Goal: Information Seeking & Learning: Learn about a topic

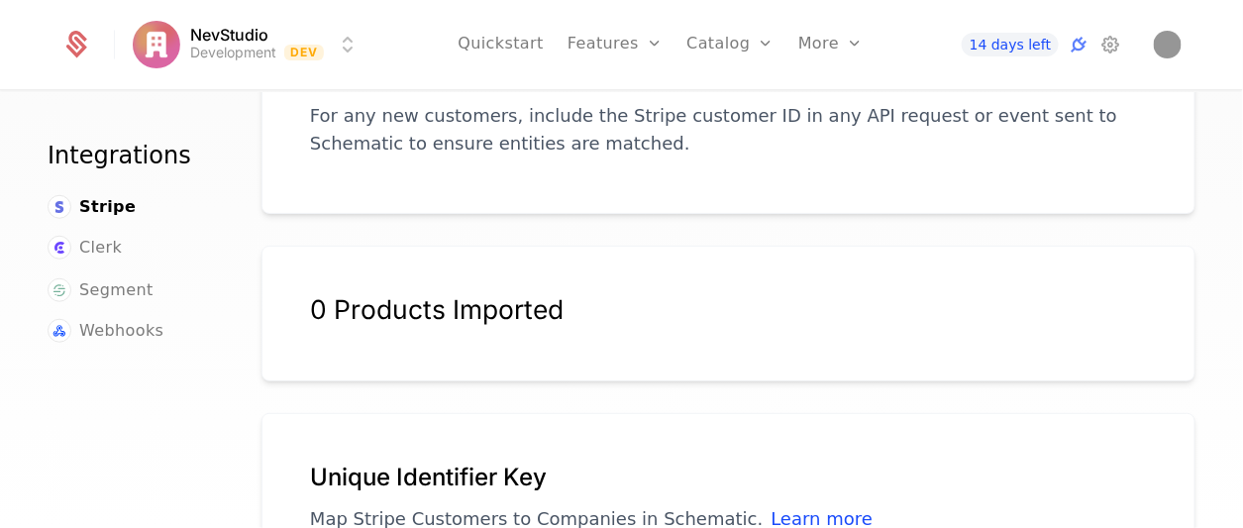
scroll to position [436, 0]
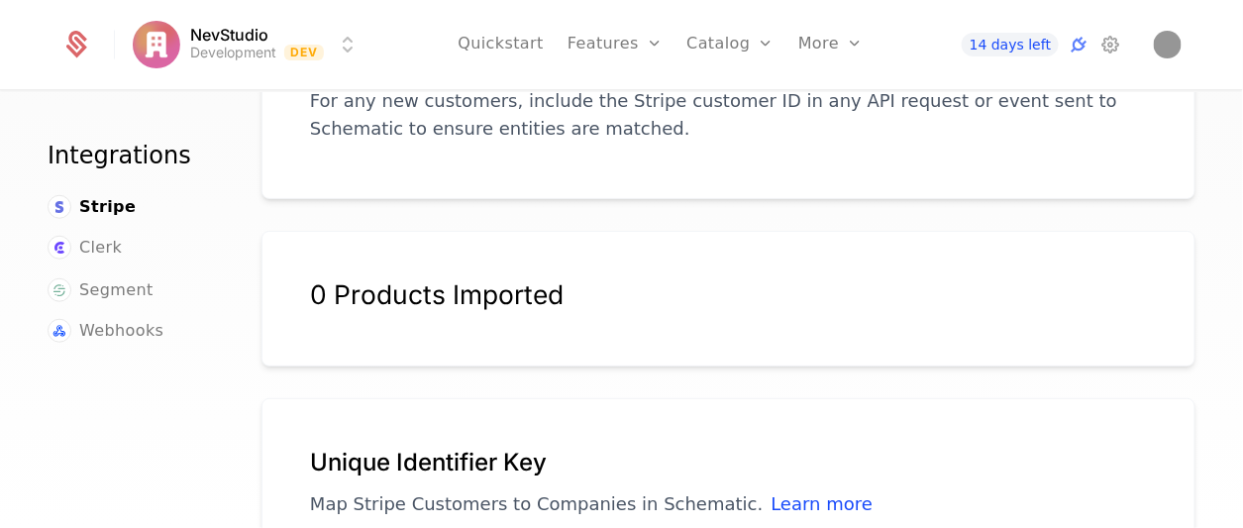
click at [914, 503] on p "Map Stripe Customers to Companies in Schematic. Learn more" at bounding box center [728, 504] width 837 height 28
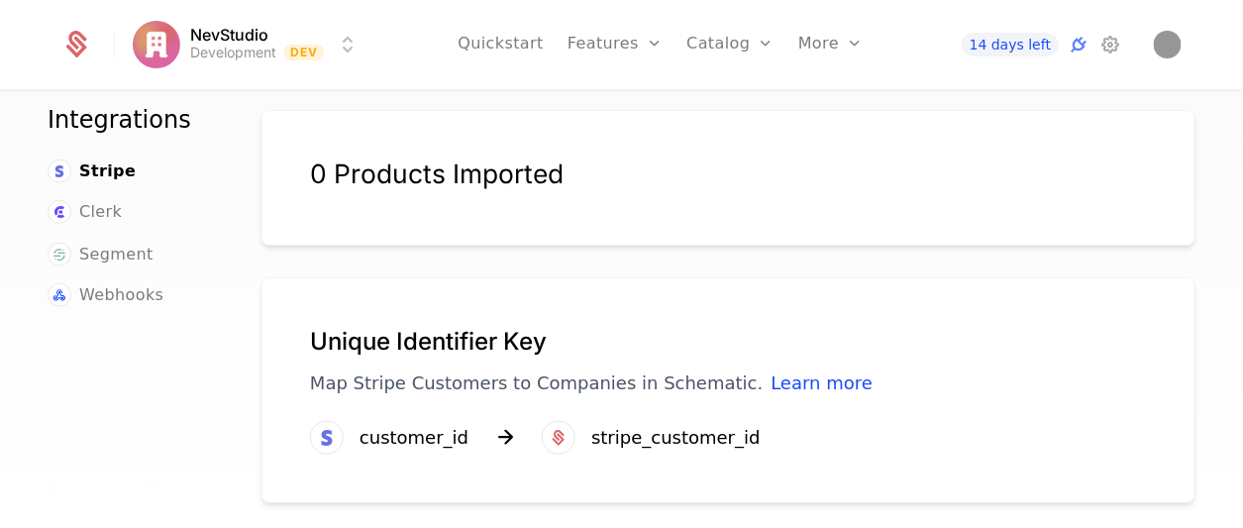
scroll to position [564, 0]
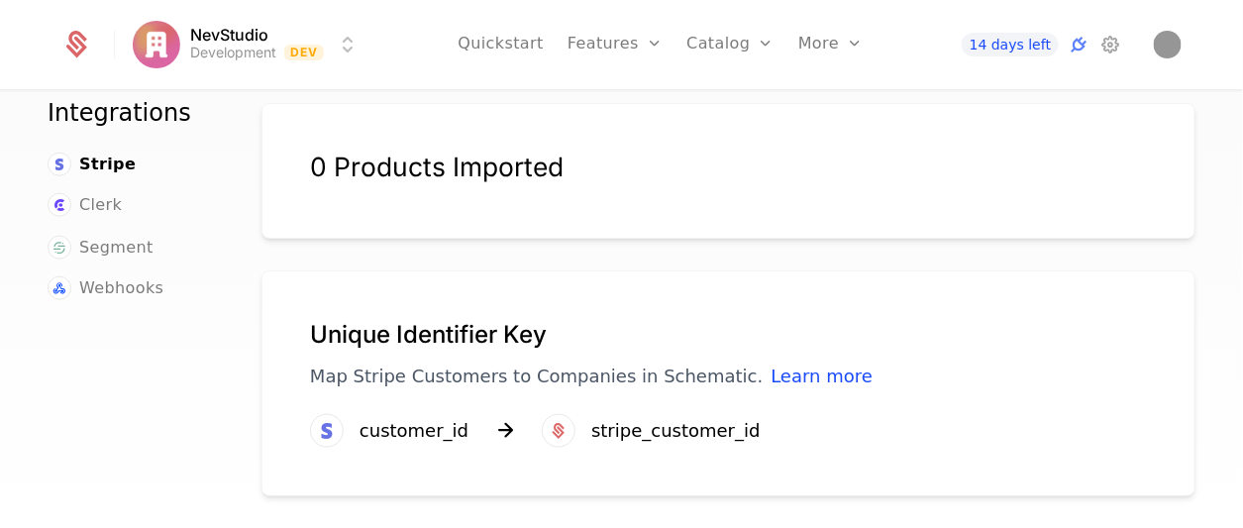
click at [634, 446] on div "Unique Identifier Key Map Stripe Customers to Companies in Schematic. Learn mor…" at bounding box center [729, 383] width 934 height 226
click at [656, 428] on div "stripe_customer_id" at bounding box center [675, 431] width 169 height 28
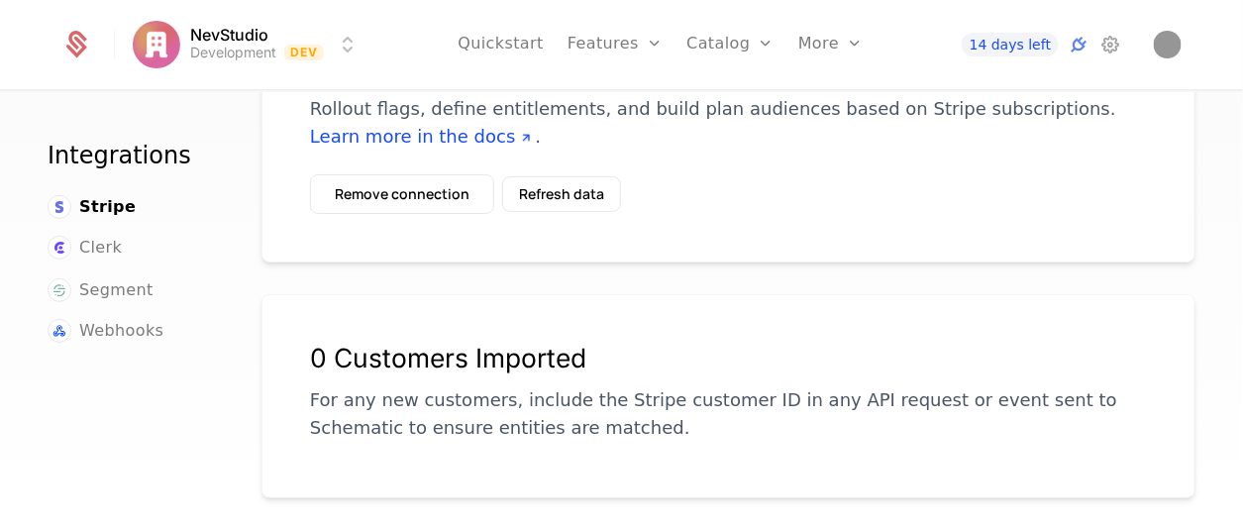
scroll to position [0, 0]
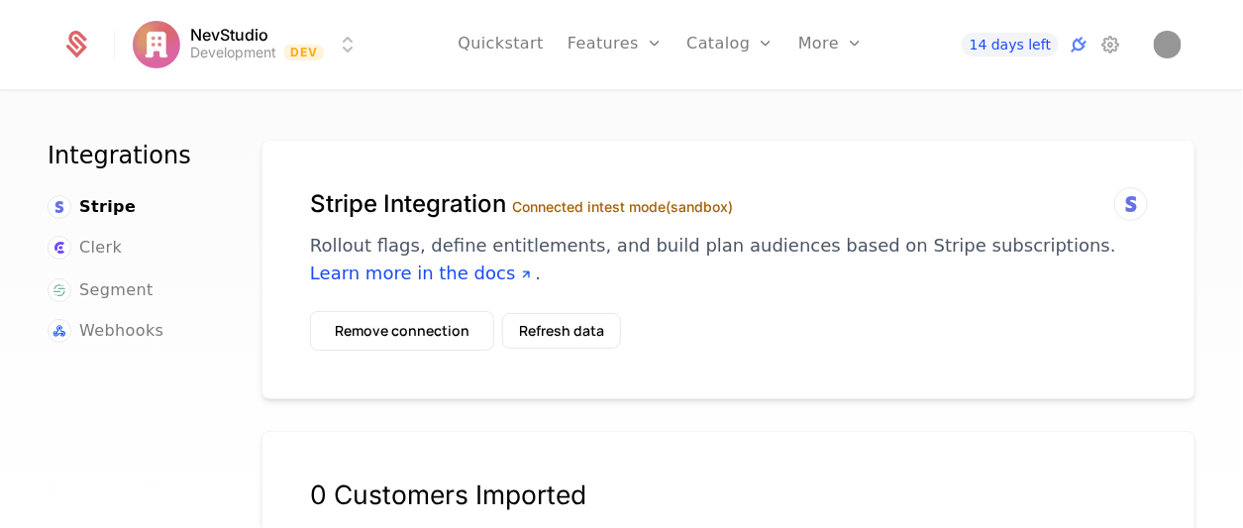
click at [1079, 53] on icon at bounding box center [1079, 45] width 24 height 24
click at [1078, 50] on icon at bounding box center [1079, 45] width 24 height 24
click at [1122, 53] on icon at bounding box center [1111, 45] width 24 height 24
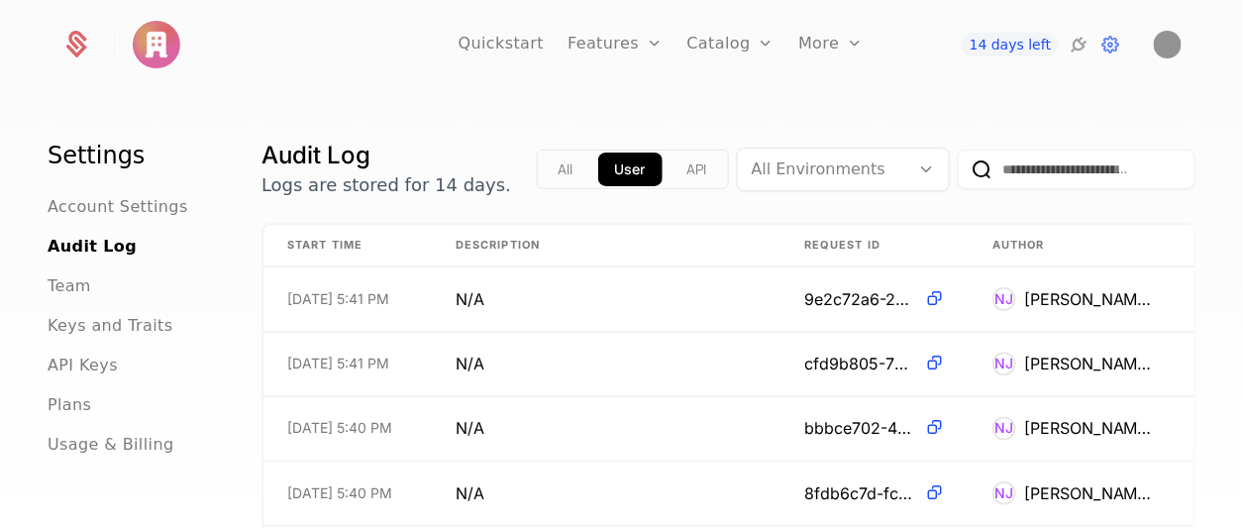
click at [71, 371] on span "API Keys" at bounding box center [83, 366] width 70 height 24
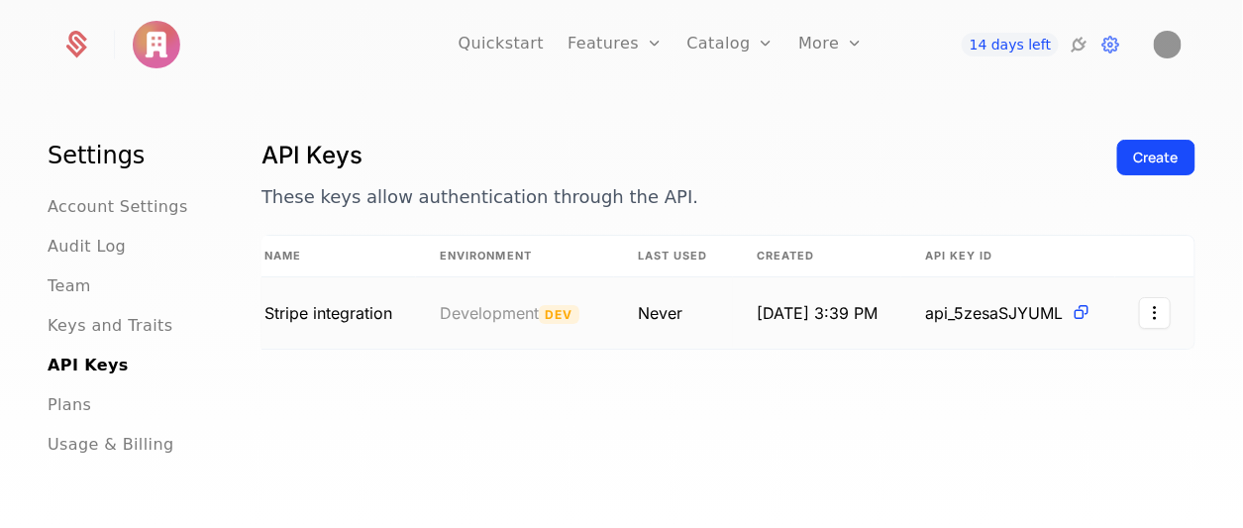
scroll to position [0, 52]
click at [1139, 313] on html "Quickstart Features Features Flags Catalog Plans Add Ons Credits Configuration …" at bounding box center [621, 264] width 1243 height 528
click at [1002, 367] on div "Edit" at bounding box center [998, 365] width 35 height 28
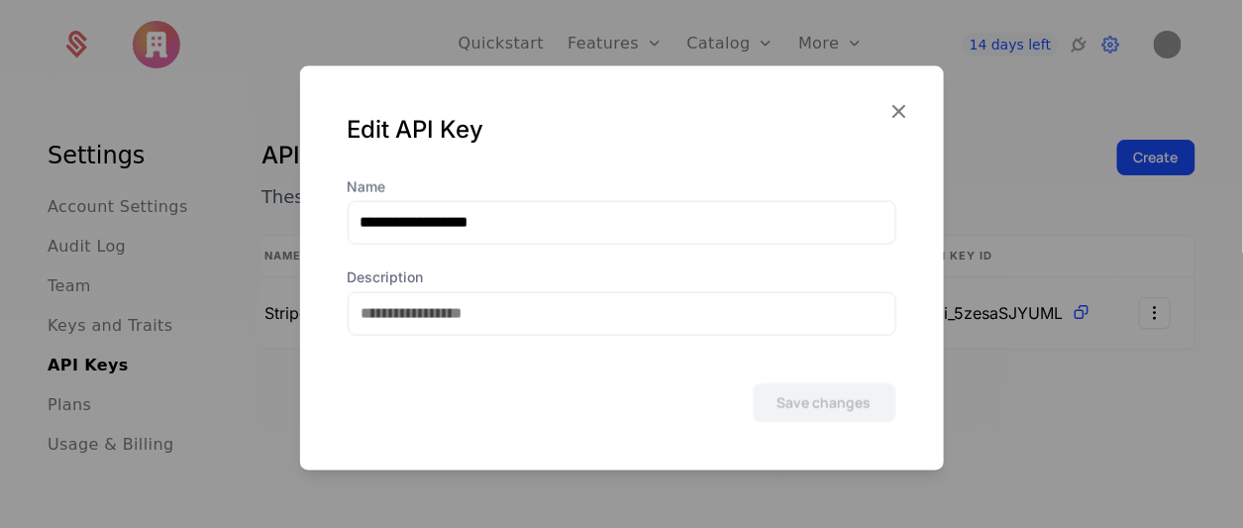
click at [790, 338] on form "**********" at bounding box center [622, 299] width 549 height 246
click at [766, 356] on form "**********" at bounding box center [622, 299] width 549 height 246
click at [399, 129] on div "Edit API Key" at bounding box center [622, 129] width 549 height 32
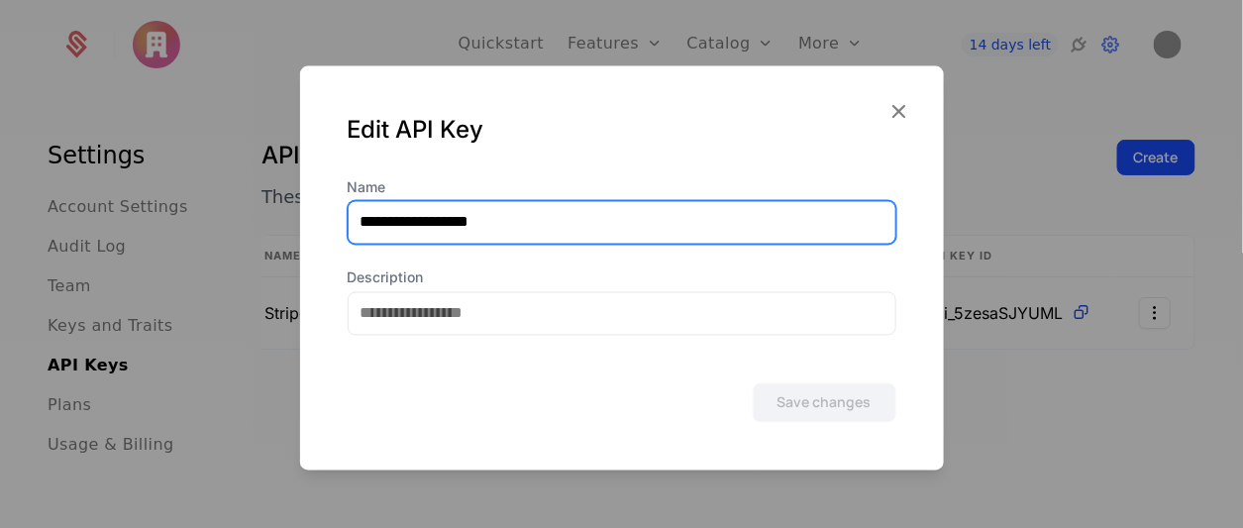
click at [519, 214] on input "**********" at bounding box center [622, 222] width 547 height 42
type input "**********"
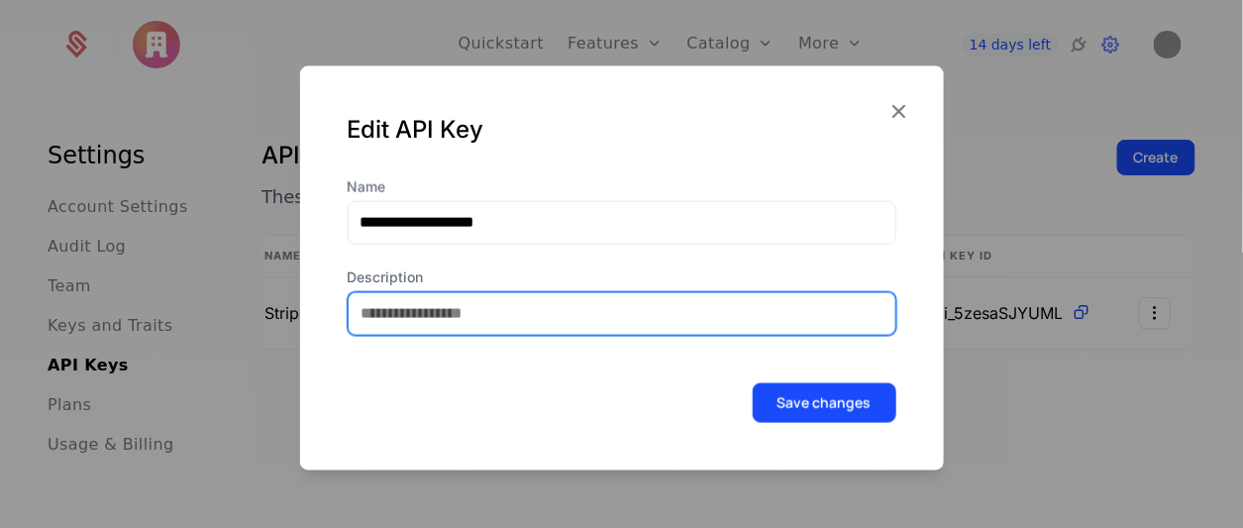
click at [538, 315] on input "Description" at bounding box center [622, 313] width 547 height 42
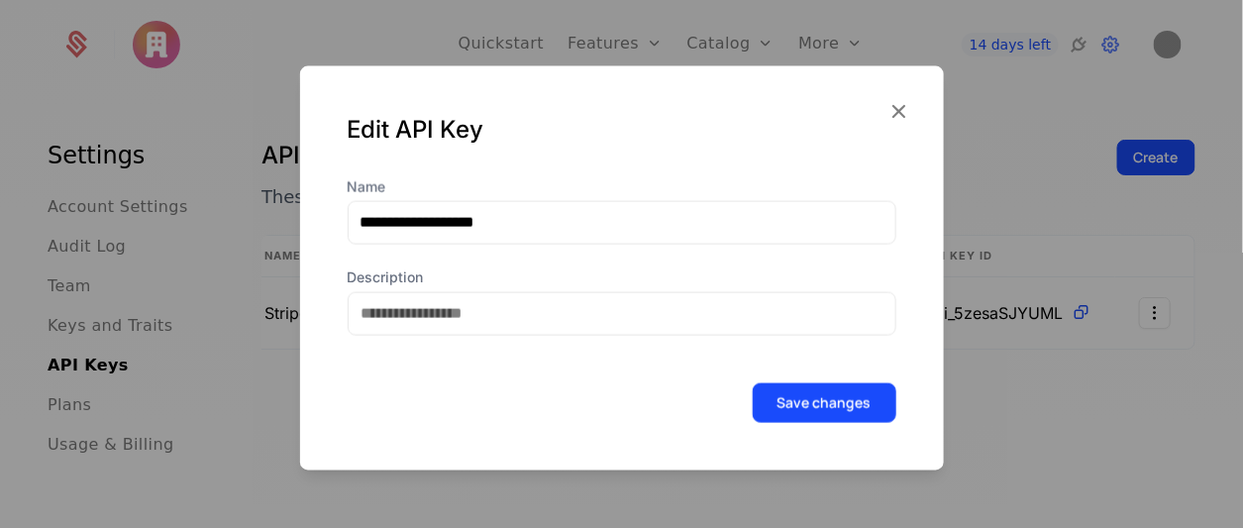
click at [801, 393] on button "Save changes" at bounding box center [825, 402] width 144 height 40
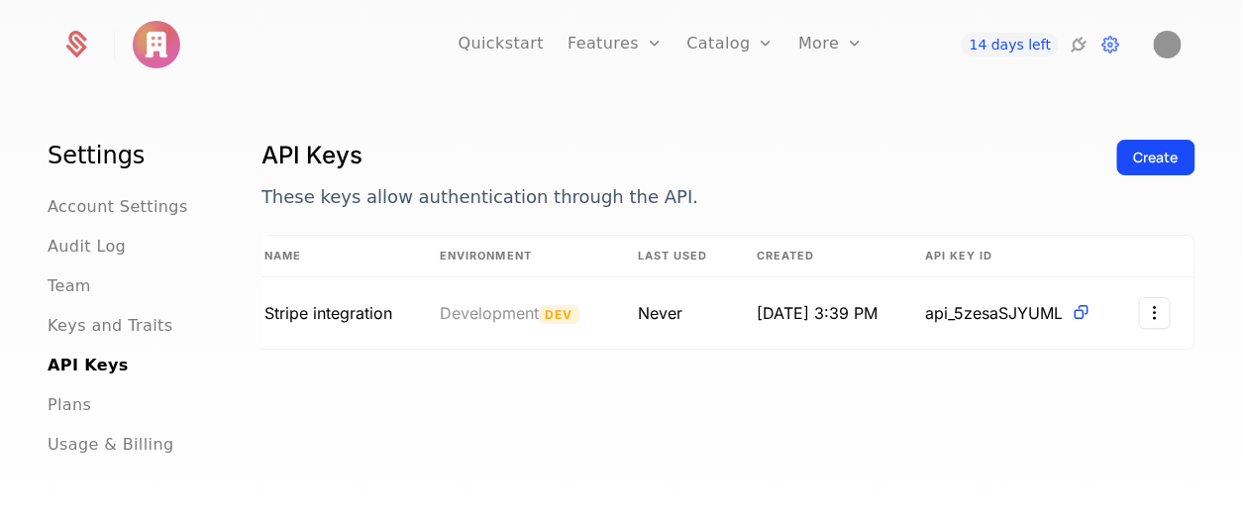
click at [67, 415] on span "Plans" at bounding box center [70, 405] width 44 height 24
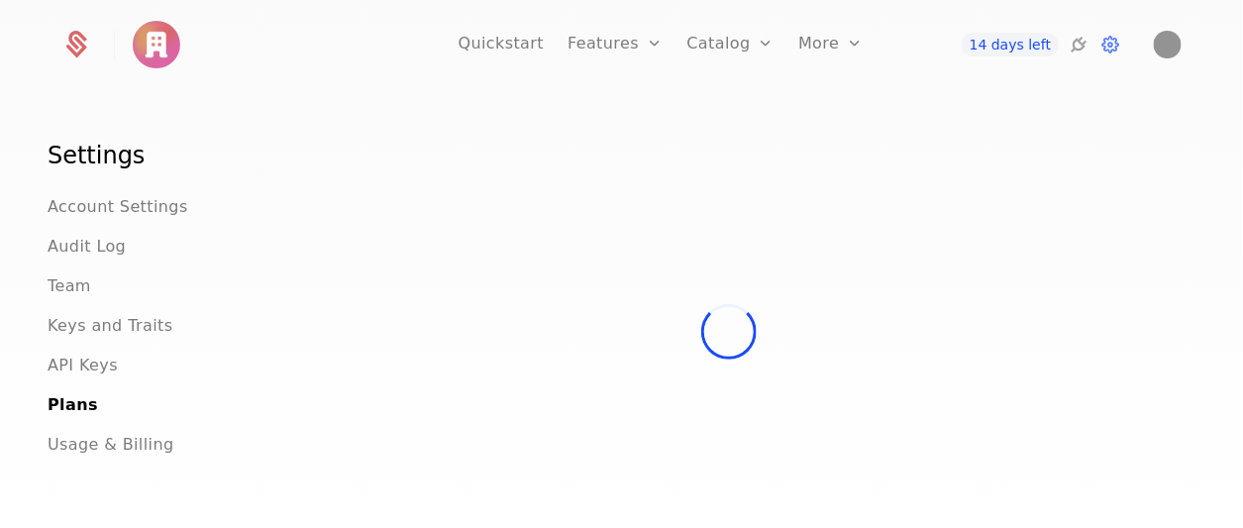
click at [127, 334] on span "Keys and Traits" at bounding box center [110, 326] width 125 height 24
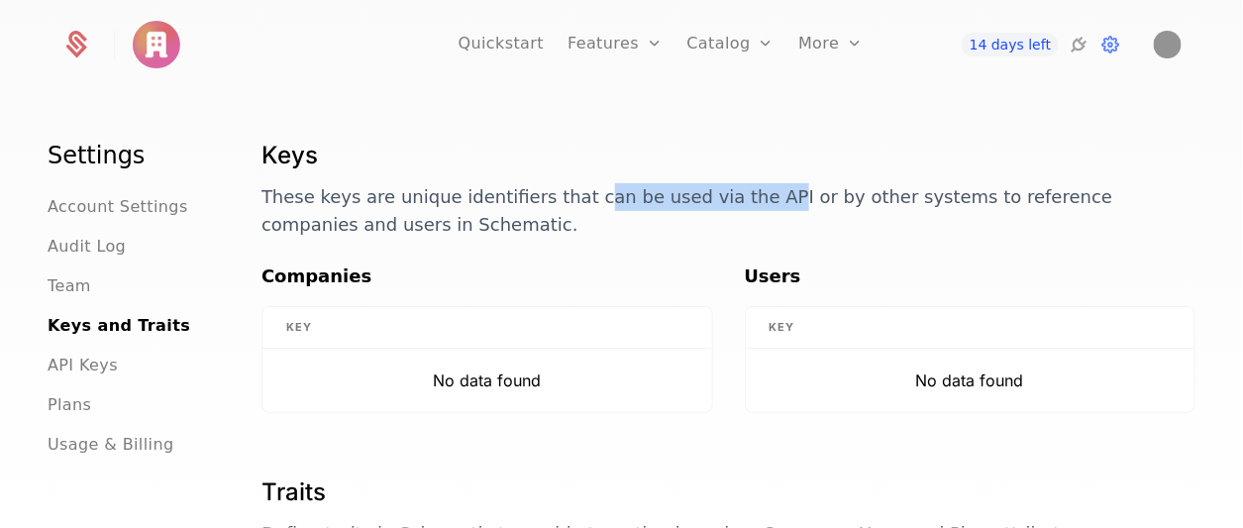
drag, startPoint x: 569, startPoint y: 177, endPoint x: 738, endPoint y: 199, distance: 170.8
click at [738, 199] on div "Keys These keys are unique identifiers that can be used via the API or by other…" at bounding box center [729, 189] width 934 height 99
click at [834, 224] on p "These keys are unique identifiers that can be used via the API or by other syst…" at bounding box center [729, 210] width 934 height 55
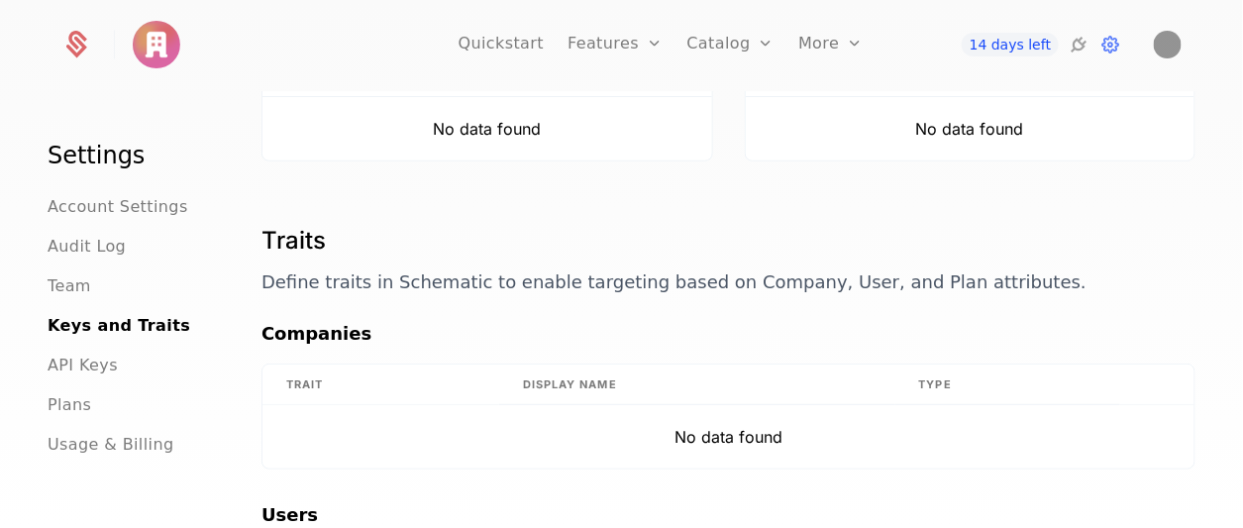
scroll to position [174, 0]
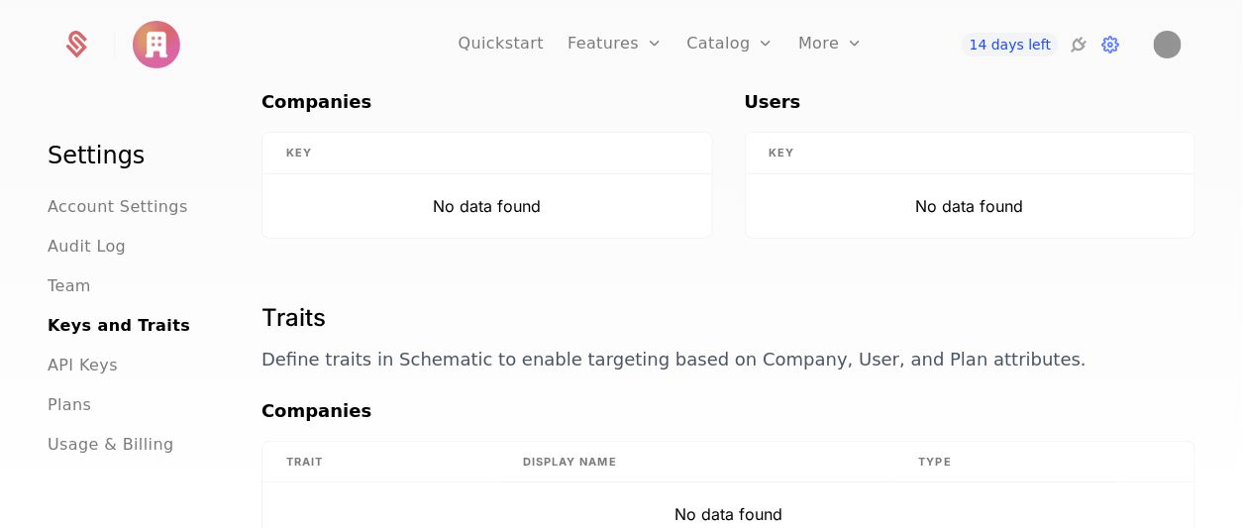
click at [62, 356] on span "API Keys" at bounding box center [83, 366] width 70 height 24
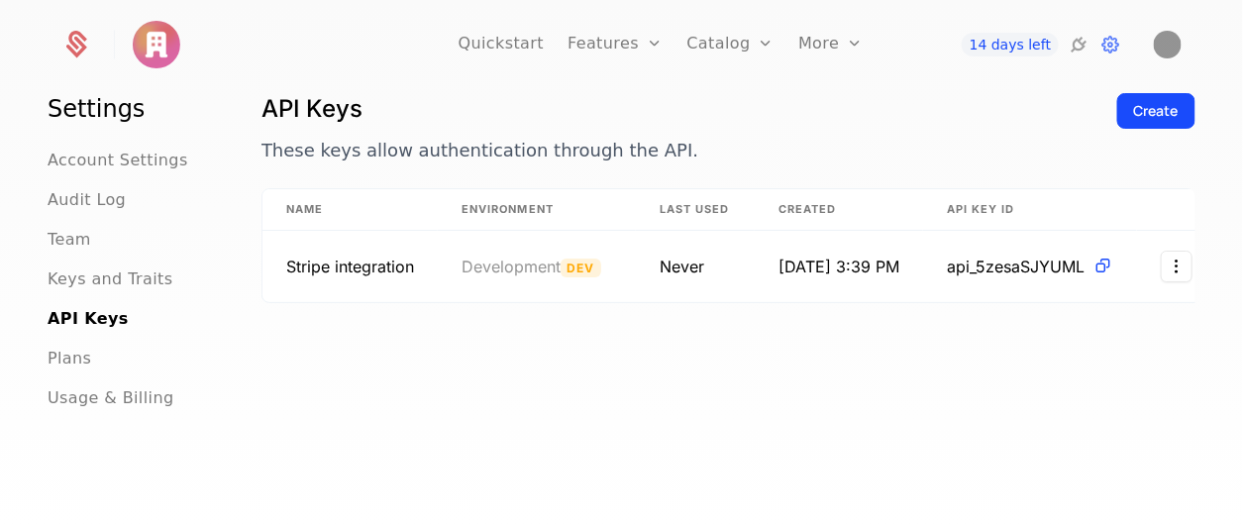
click at [110, 351] on div "Plans" at bounding box center [131, 359] width 166 height 24
click at [73, 362] on span "Plans" at bounding box center [70, 359] width 44 height 24
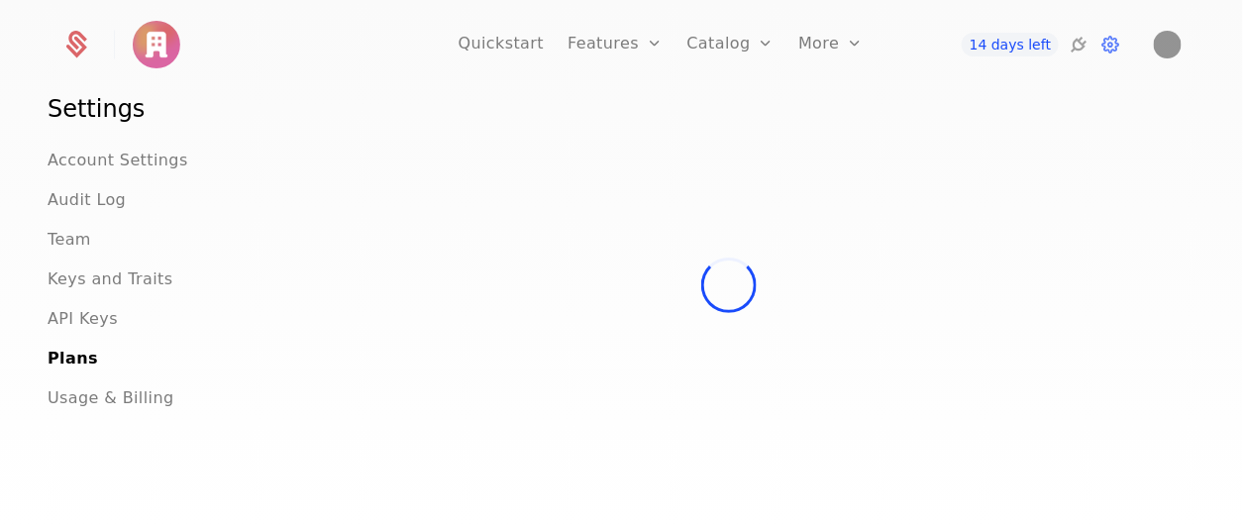
click at [101, 396] on span "Usage & Billing" at bounding box center [111, 398] width 127 height 24
click at [93, 158] on span "Account Settings" at bounding box center [118, 161] width 141 height 24
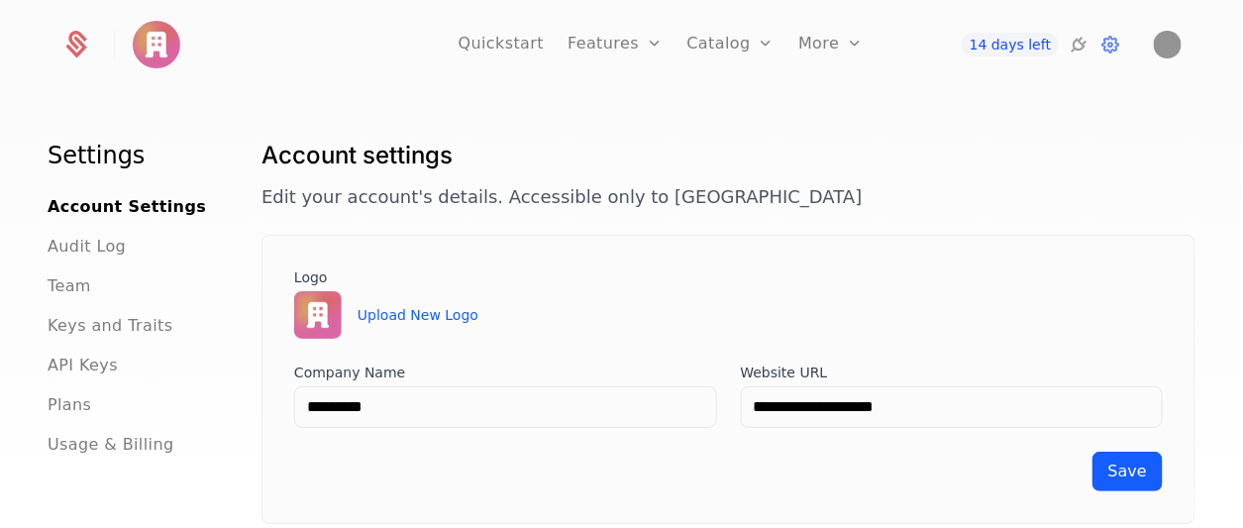
click at [1080, 49] on icon at bounding box center [1079, 45] width 24 height 24
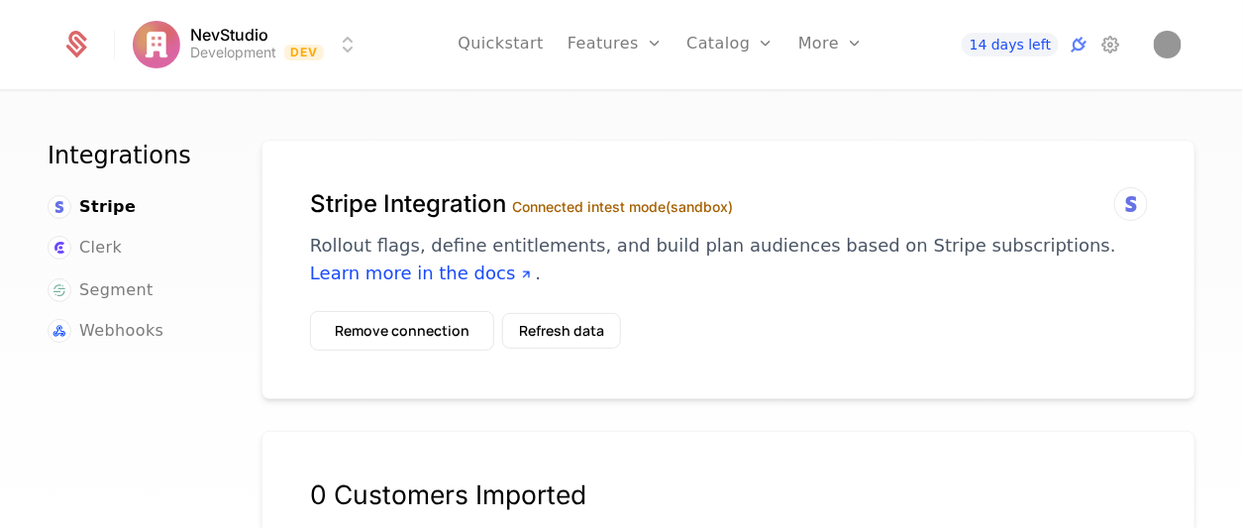
click at [1104, 47] on icon at bounding box center [1111, 45] width 24 height 24
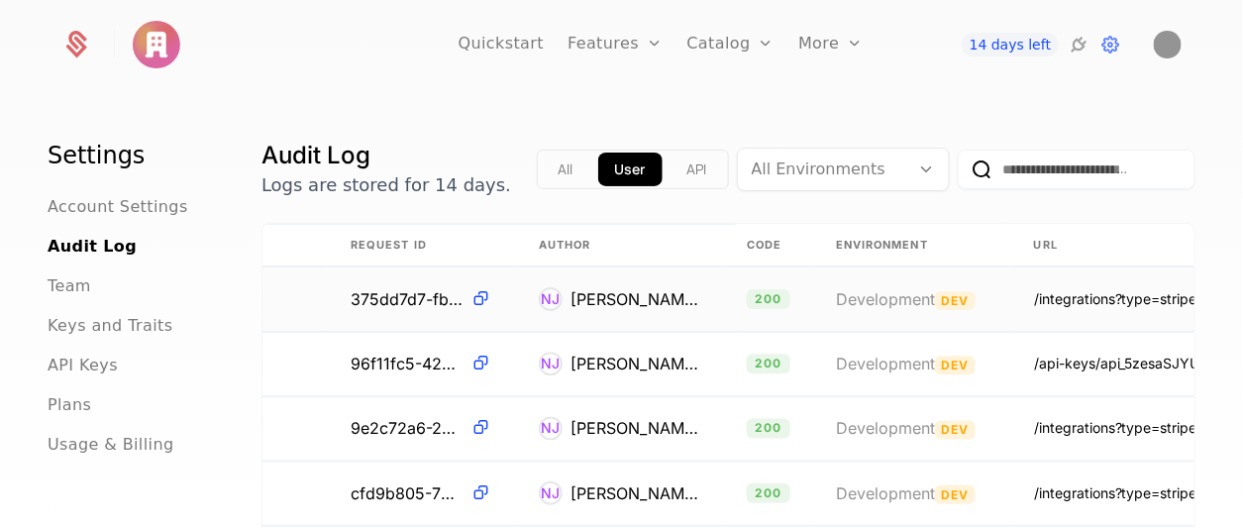
scroll to position [0, 597]
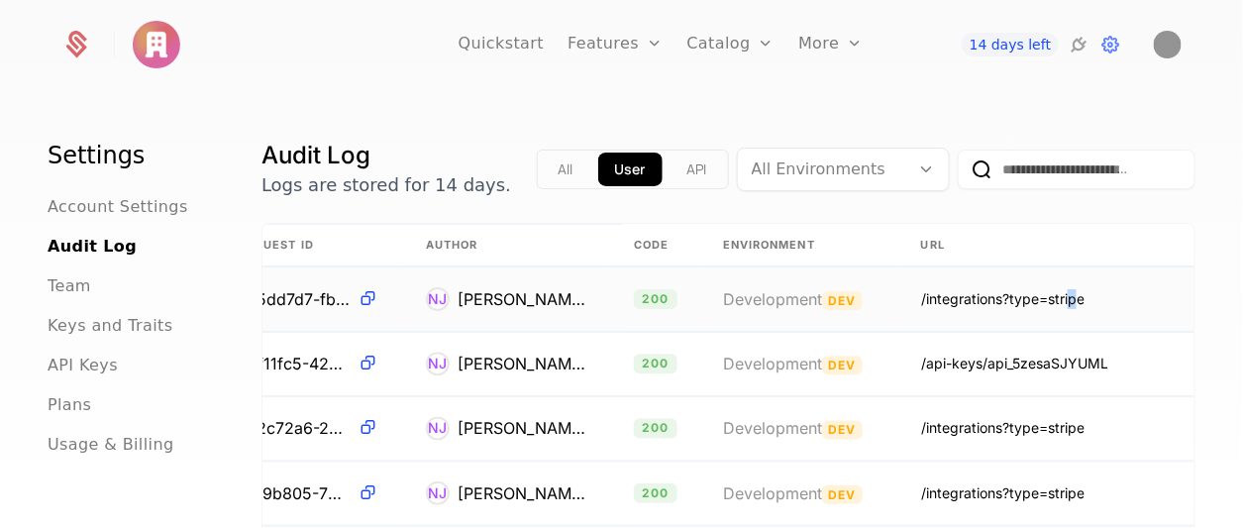
drag, startPoint x: 1000, startPoint y: 293, endPoint x: 1042, endPoint y: 285, distance: 43.3
click at [1042, 285] on td "/integrations?type=stripe" at bounding box center [1046, 300] width 297 height 64
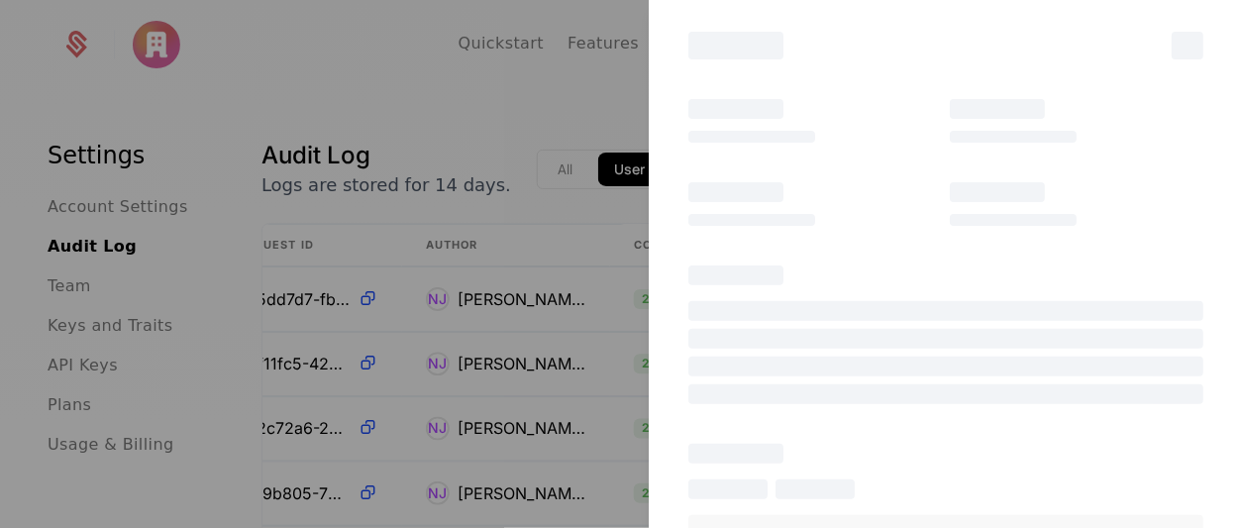
click at [546, 299] on div at bounding box center [621, 264] width 1243 height 528
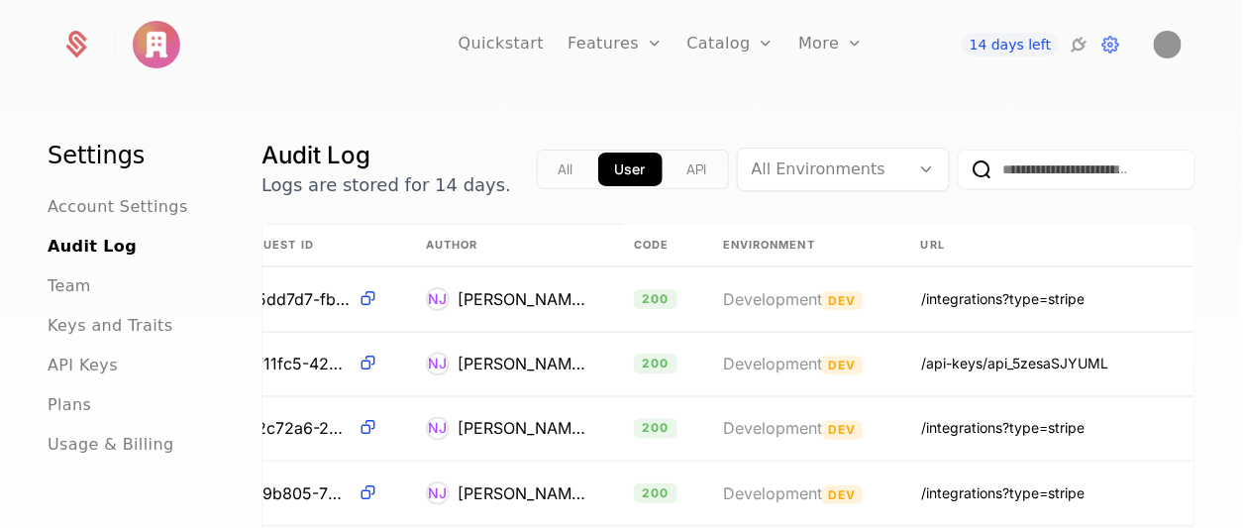
click at [546, 299] on td "NJ [PERSON_NAME]" at bounding box center [506, 300] width 208 height 64
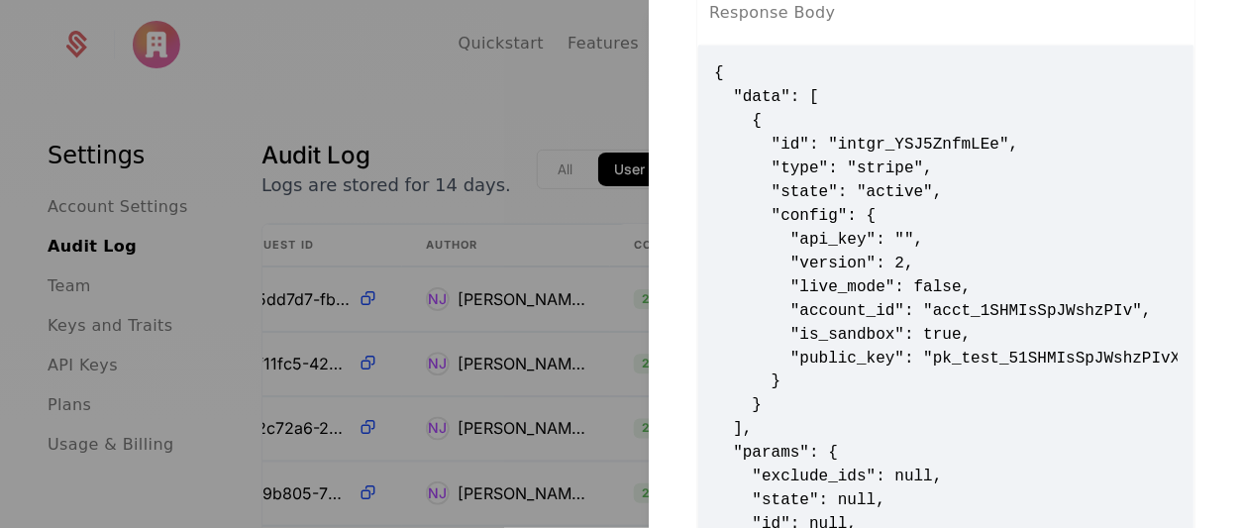
scroll to position [678, 0]
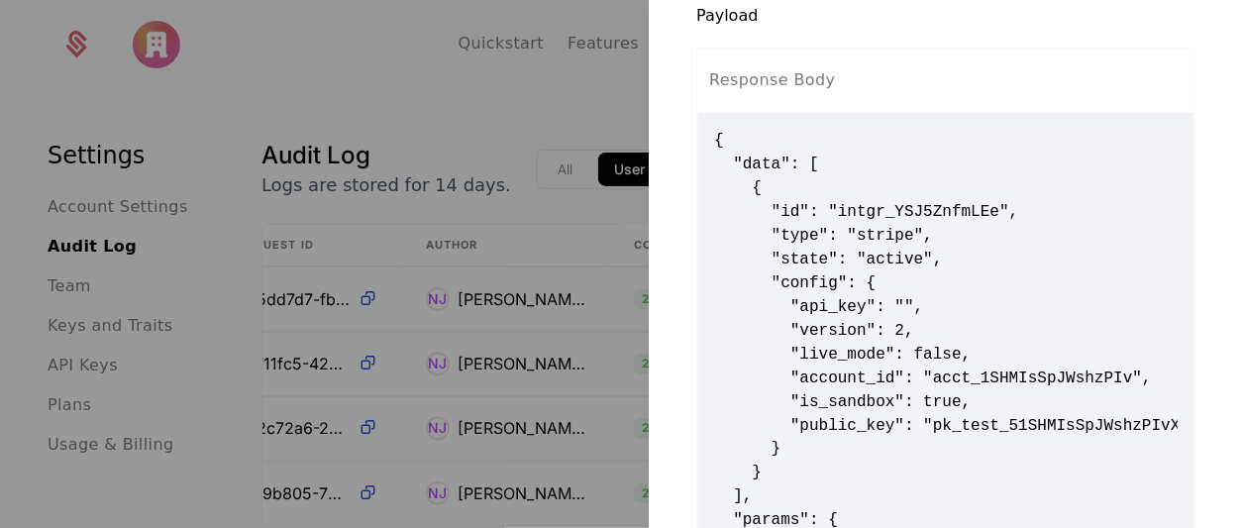
click at [439, 42] on div at bounding box center [621, 264] width 1243 height 528
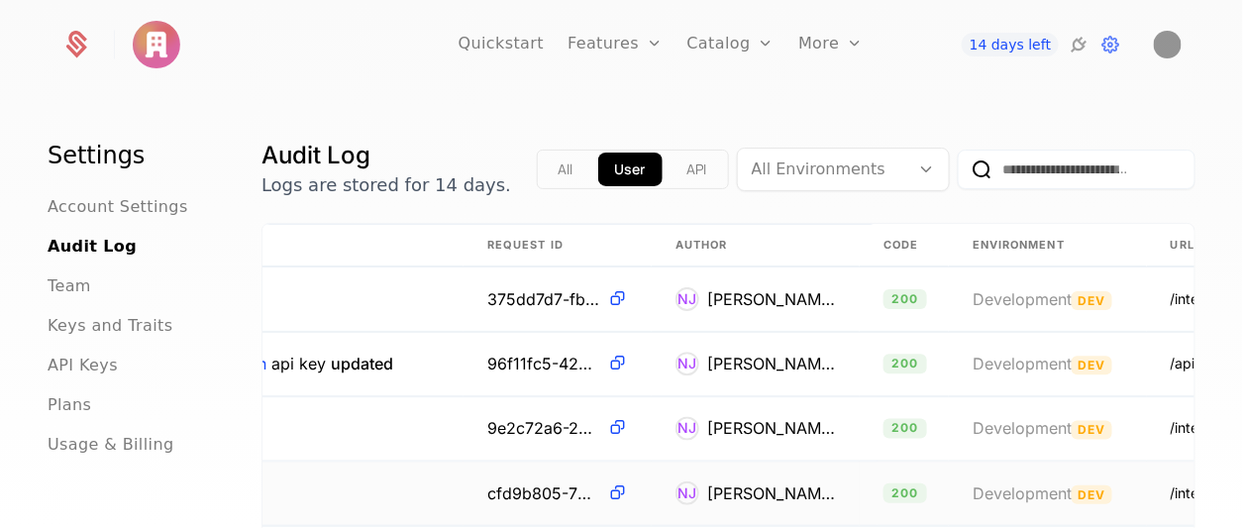
scroll to position [0, 337]
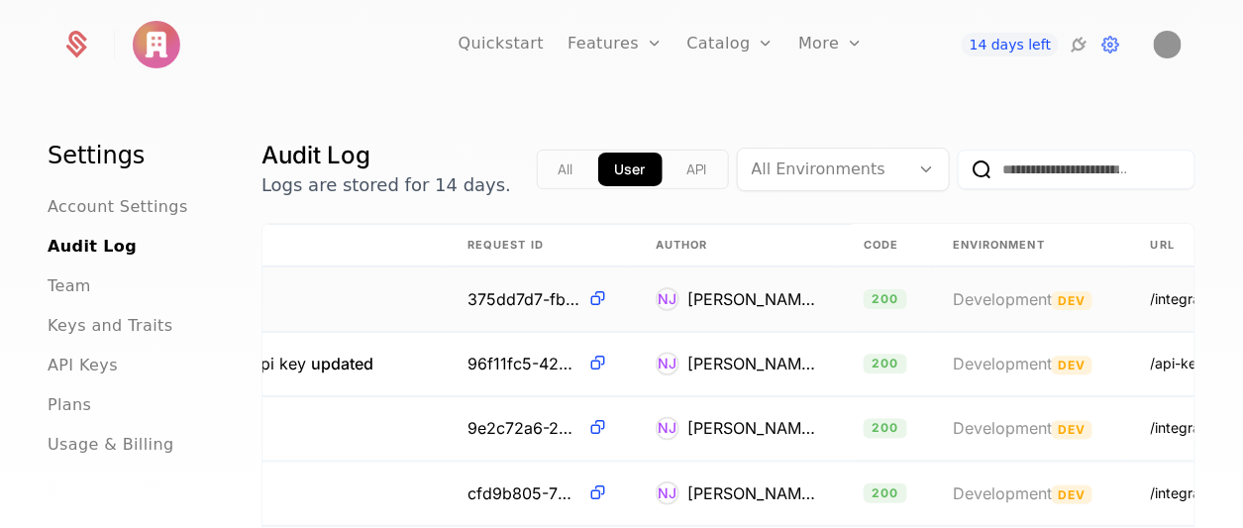
click at [738, 300] on div "[PERSON_NAME]" at bounding box center [752, 299] width 129 height 24
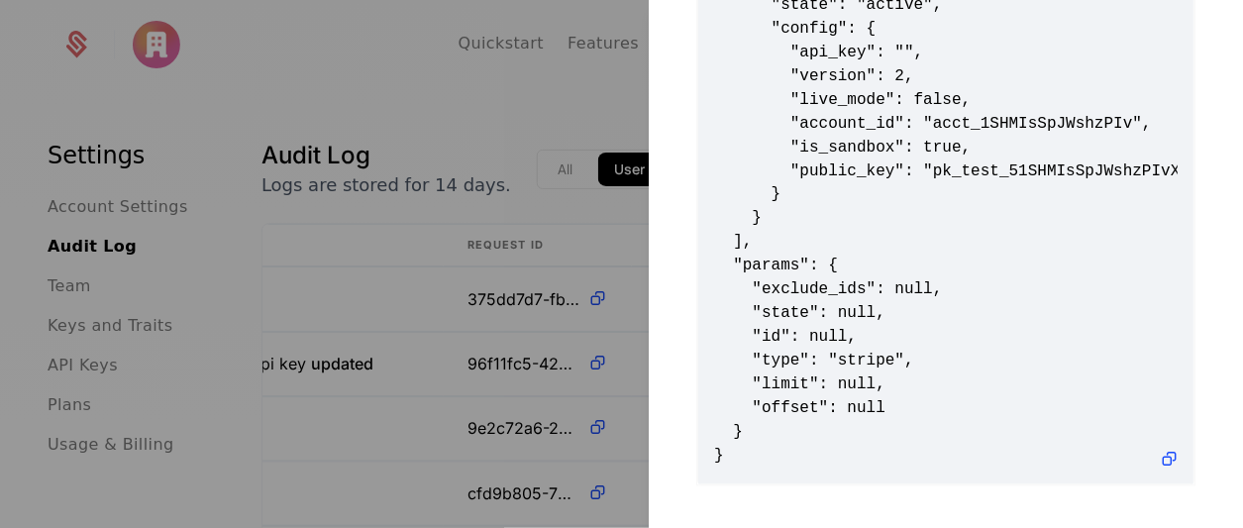
scroll to position [934, 0]
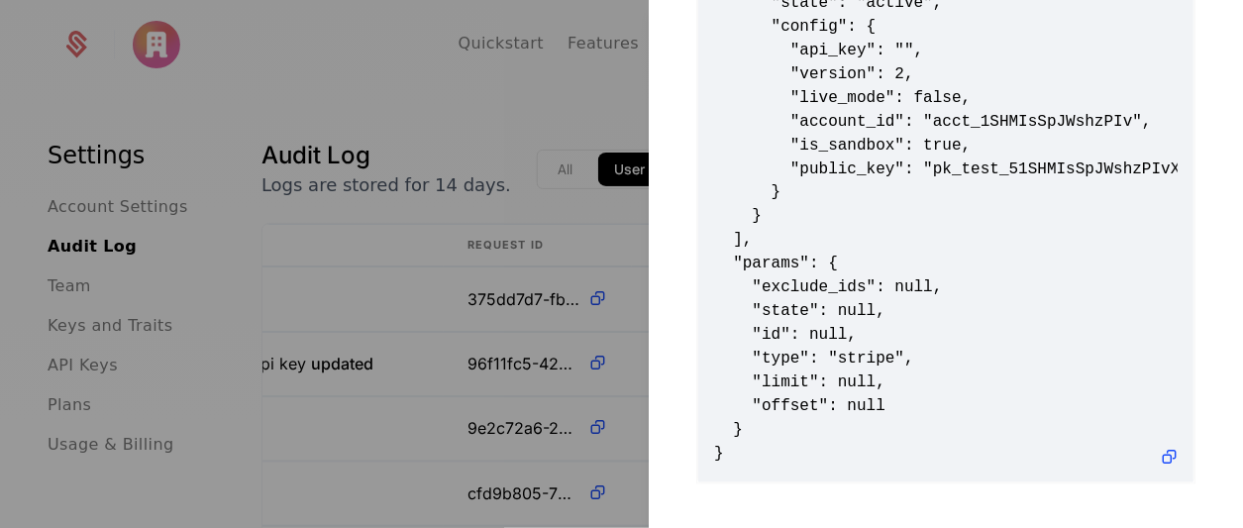
click at [433, 148] on div at bounding box center [621, 264] width 1243 height 528
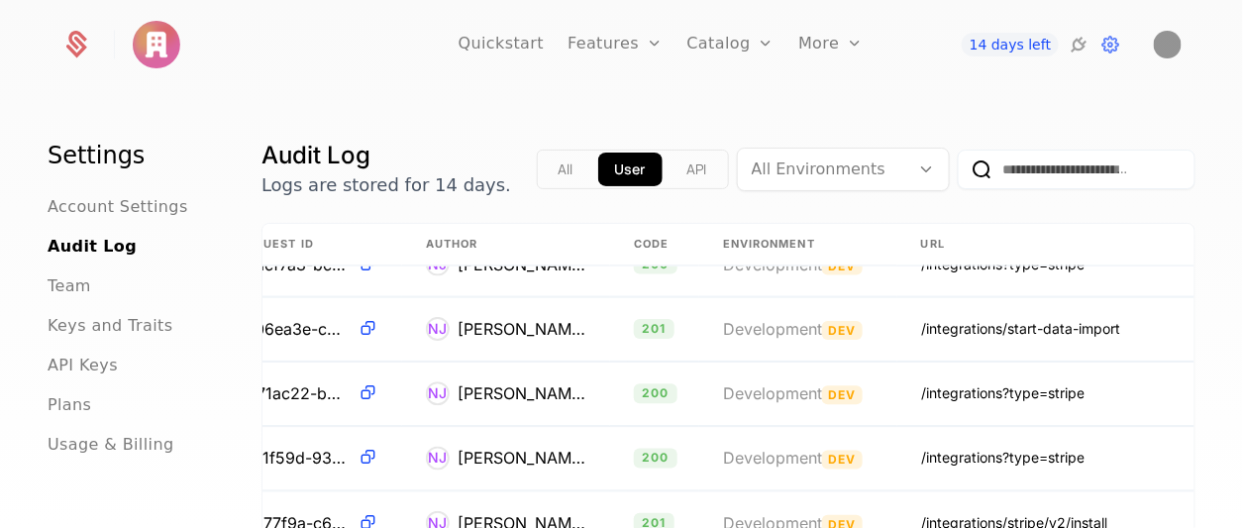
scroll to position [4169, 597]
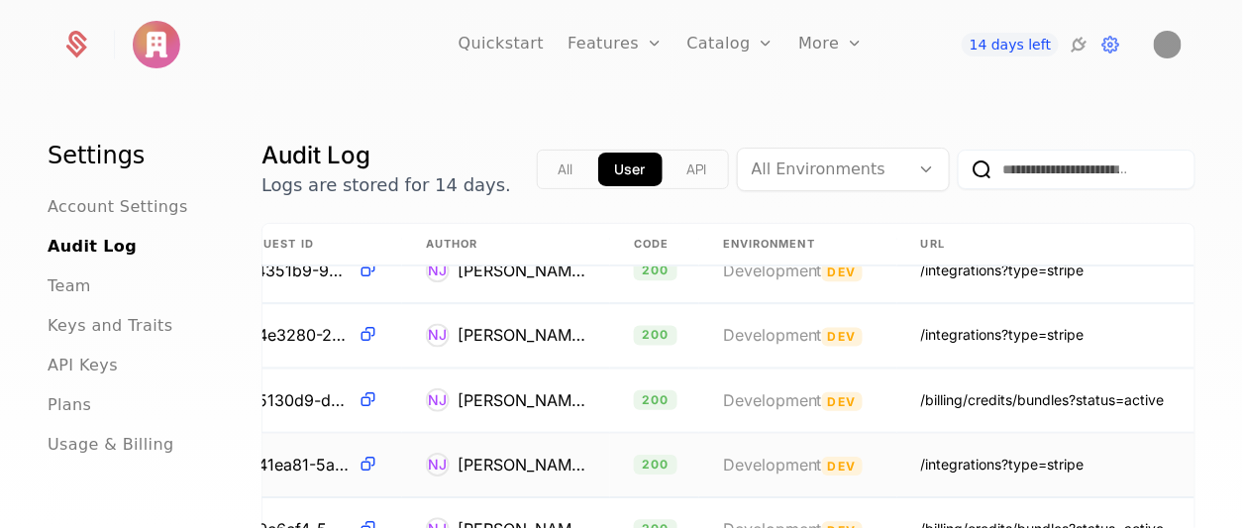
click at [1064, 454] on td "/integrations?type=stripe" at bounding box center [1046, 464] width 297 height 64
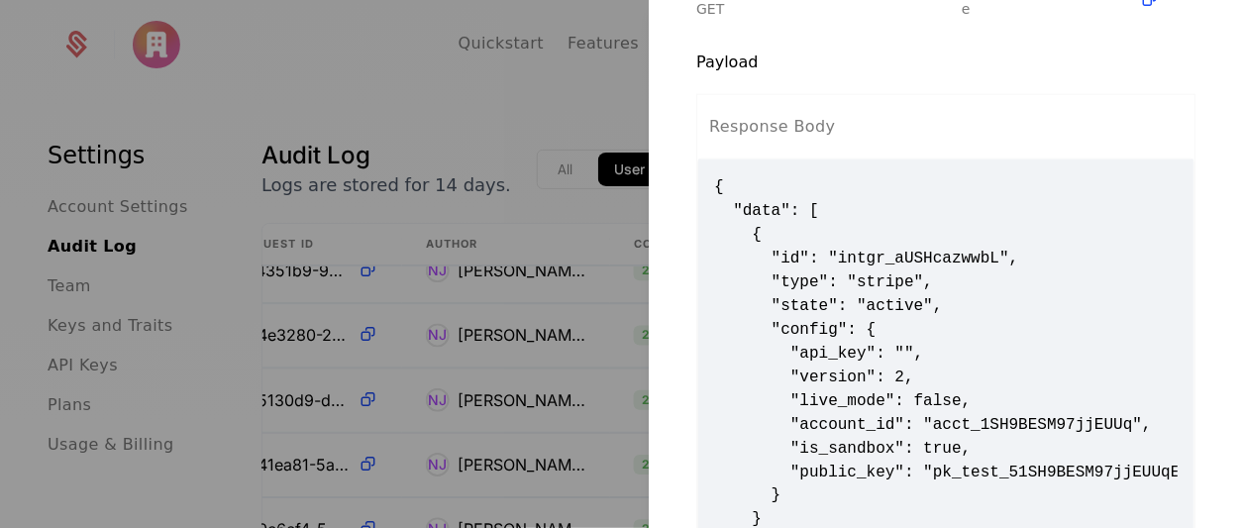
scroll to position [616, 0]
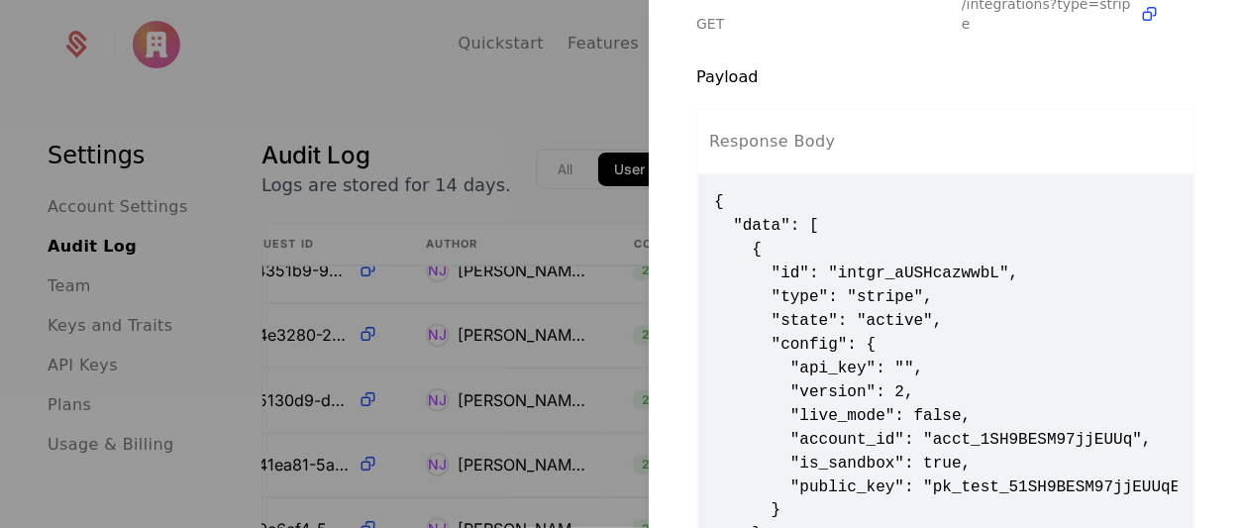
click at [430, 54] on div at bounding box center [621, 264] width 1243 height 528
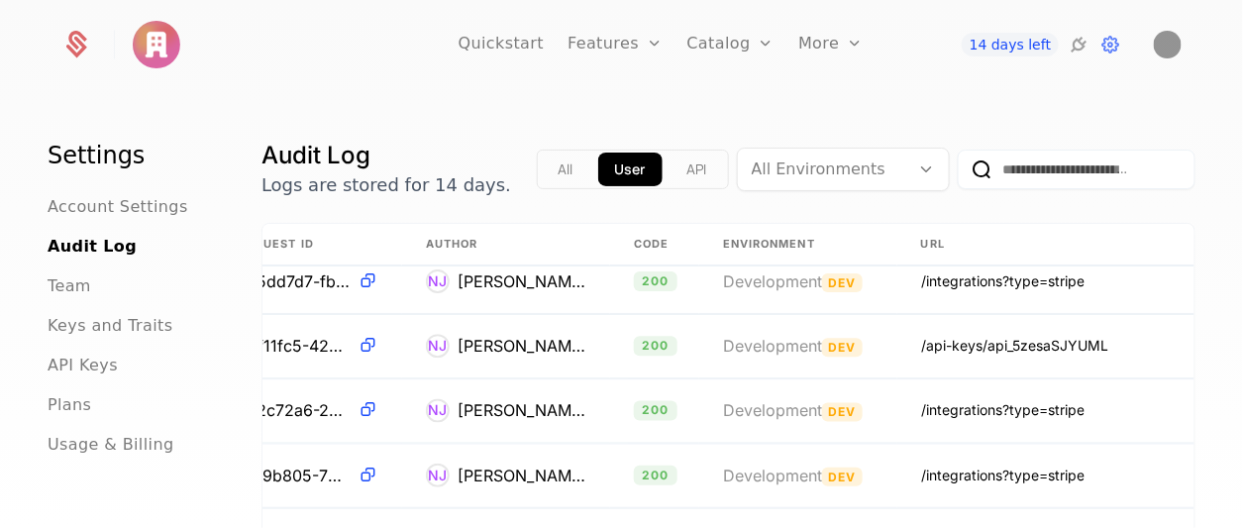
scroll to position [0, 597]
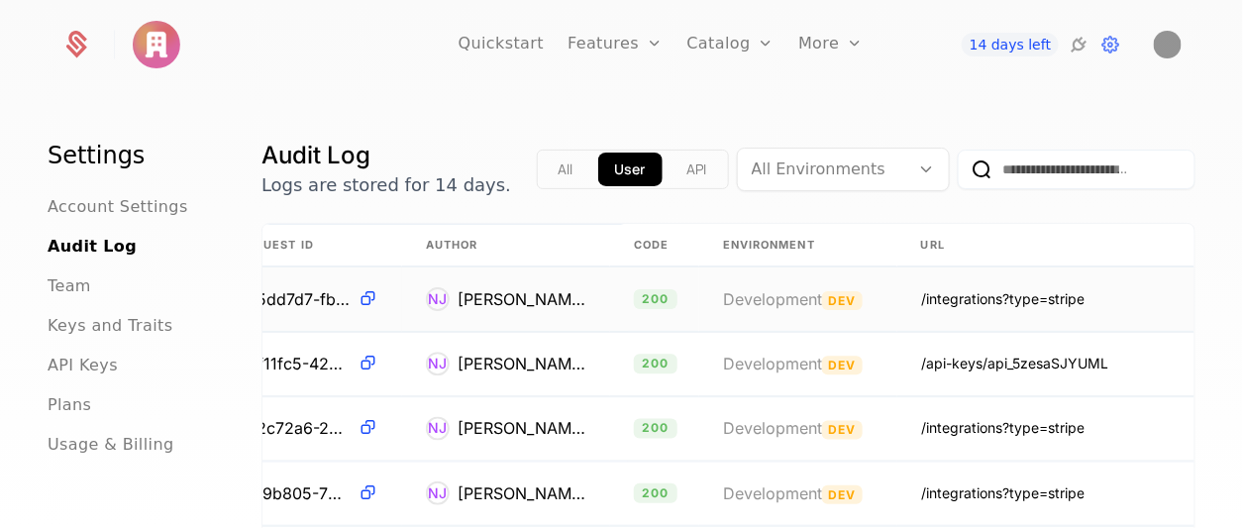
click at [699, 305] on td "Development Dev" at bounding box center [798, 300] width 198 height 64
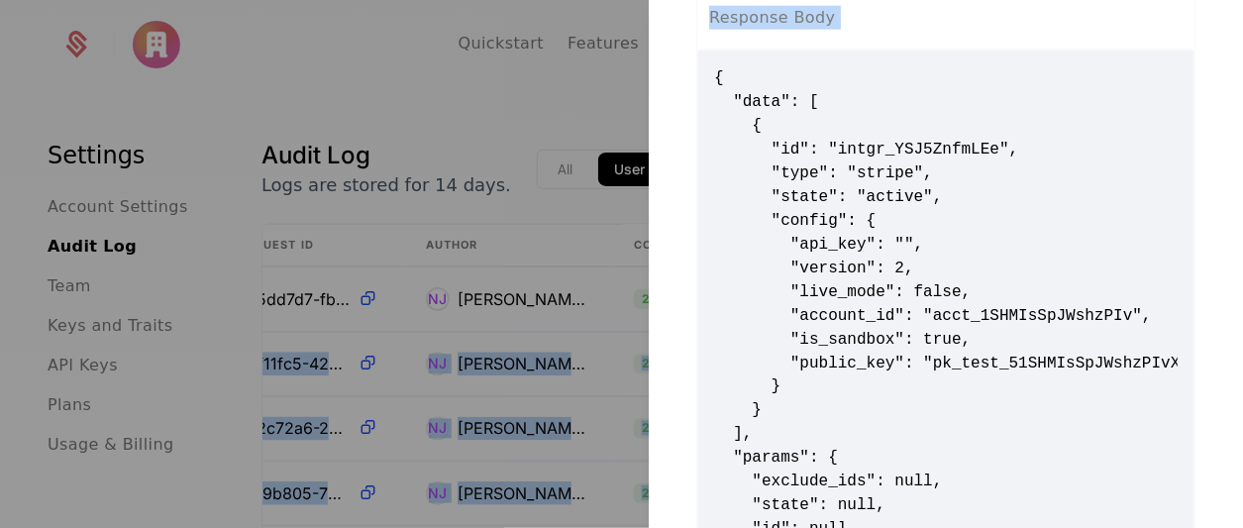
scroll to position [934, 0]
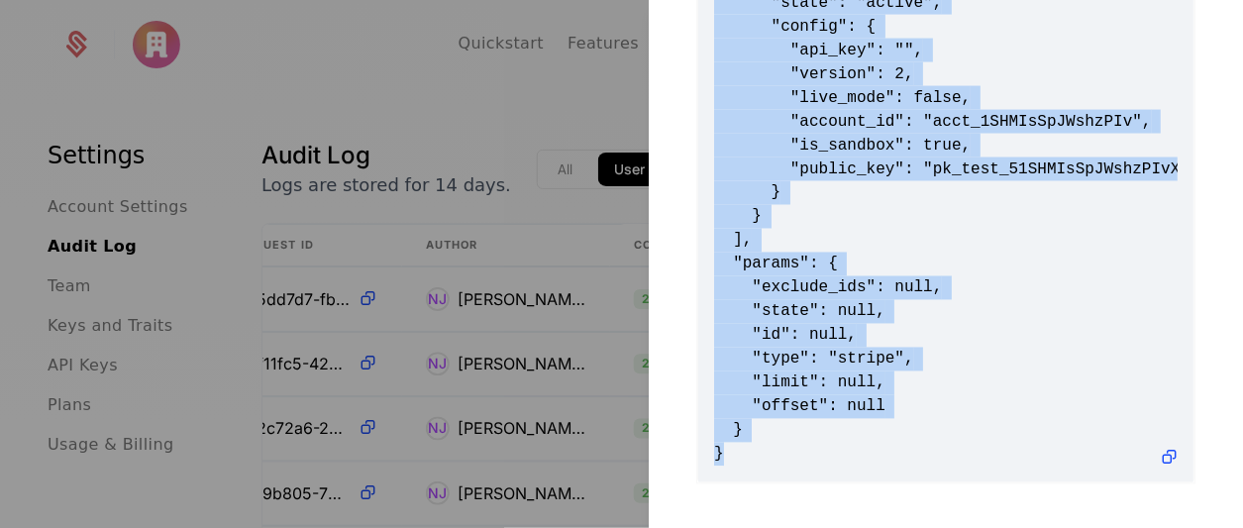
drag, startPoint x: 713, startPoint y: 51, endPoint x: 835, endPoint y: 441, distance: 408.9
click at [835, 441] on span "{ "data": [ { "id": "intgr_YSJ5ZnfmLEe", "type": "stripe", "state": "active", "…" at bounding box center [946, 169] width 464 height 594
copy span "{ "data": [ { "id": "intgr_YSJ5ZnfmLEe", "type": "stripe", "state": "active", "…"
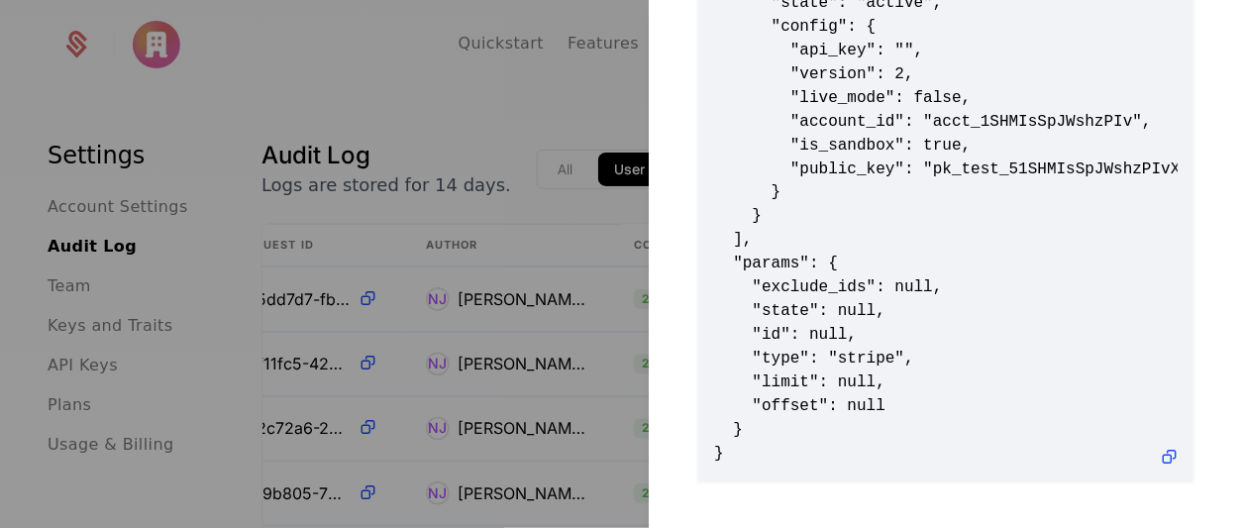
click at [222, 108] on div at bounding box center [621, 264] width 1243 height 528
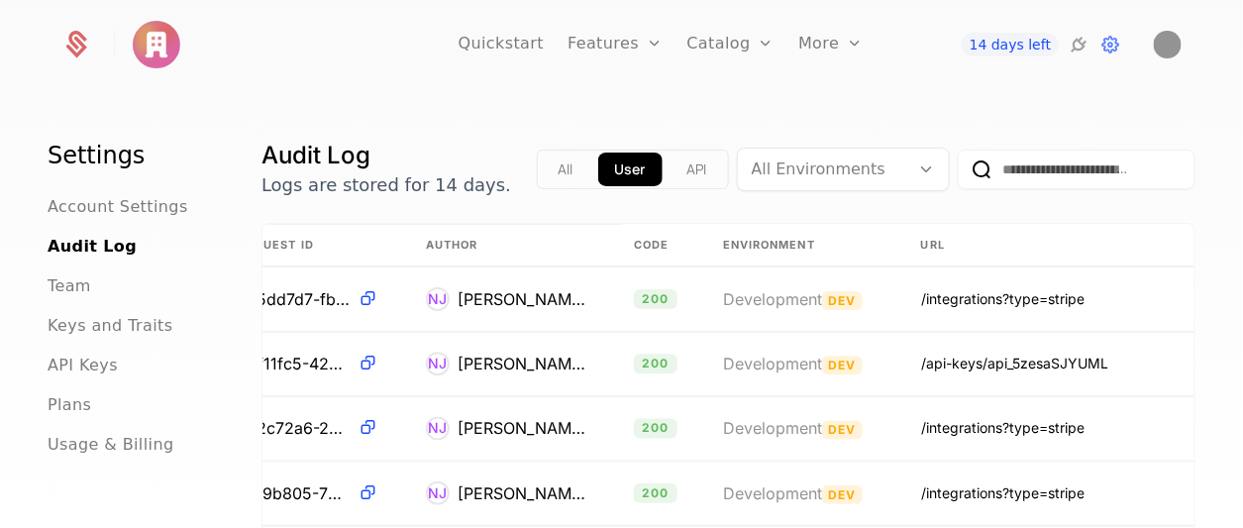
click at [1090, 112] on div "Settings Account Settings Audit Log Team Keys and Traits API Keys Plans Usage &…" at bounding box center [621, 316] width 1243 height 448
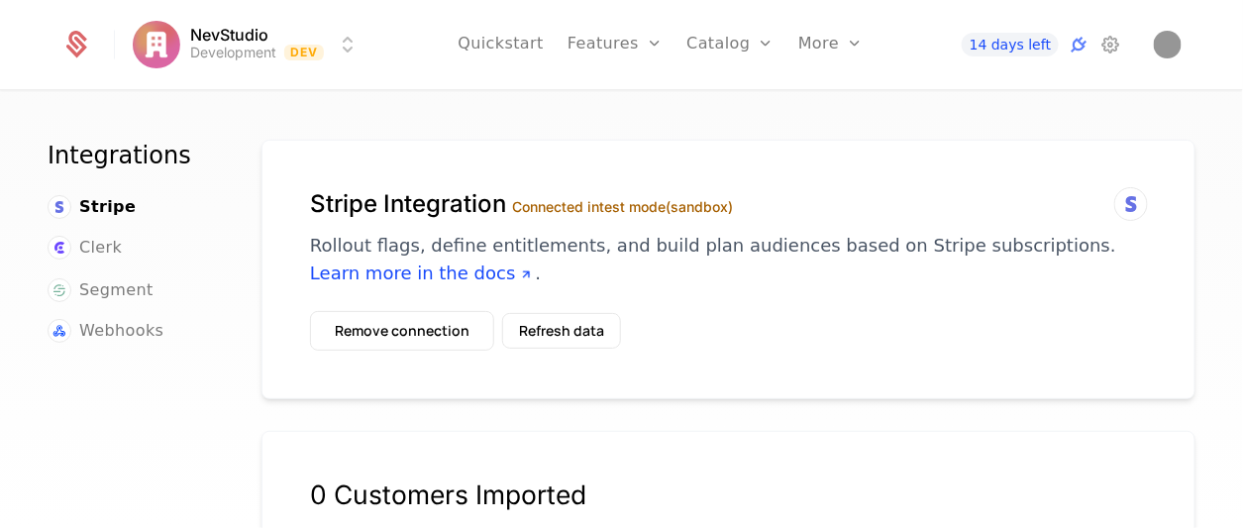
click at [446, 209] on h1 "Stripe Integration Connected in test mode (sandbox)" at bounding box center [728, 204] width 837 height 32
click at [1071, 48] on icon at bounding box center [1079, 45] width 24 height 24
click at [619, 207] on label "Connected in test mode (sandbox)" at bounding box center [622, 206] width 221 height 17
click at [1113, 41] on icon at bounding box center [1111, 45] width 24 height 24
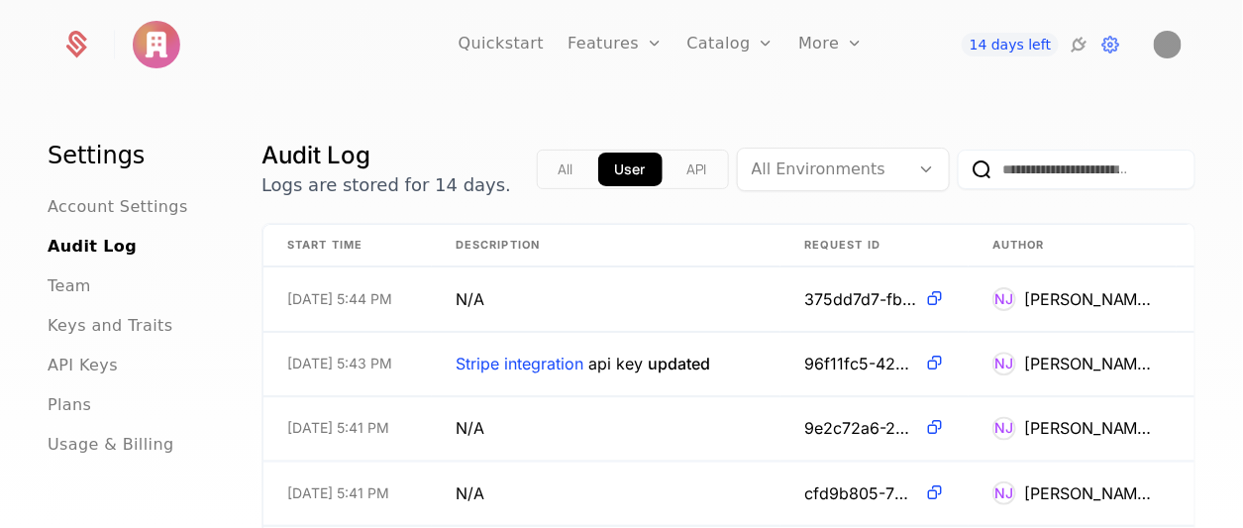
click at [671, 162] on button "API" at bounding box center [698, 170] width 54 height 34
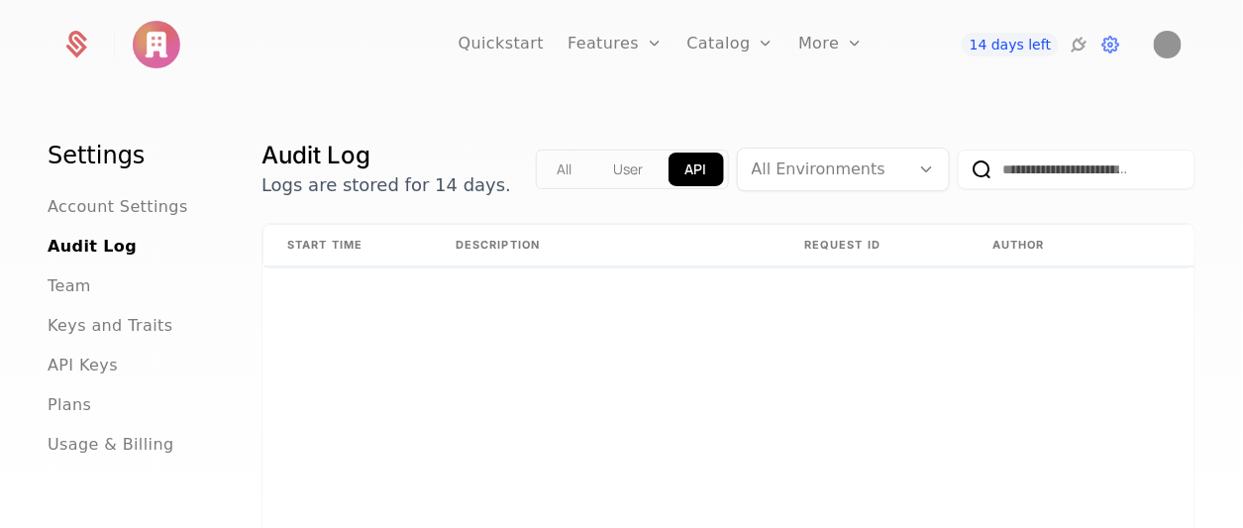
click at [544, 175] on button "All" at bounding box center [565, 170] width 49 height 34
click at [600, 168] on button "User" at bounding box center [630, 170] width 63 height 34
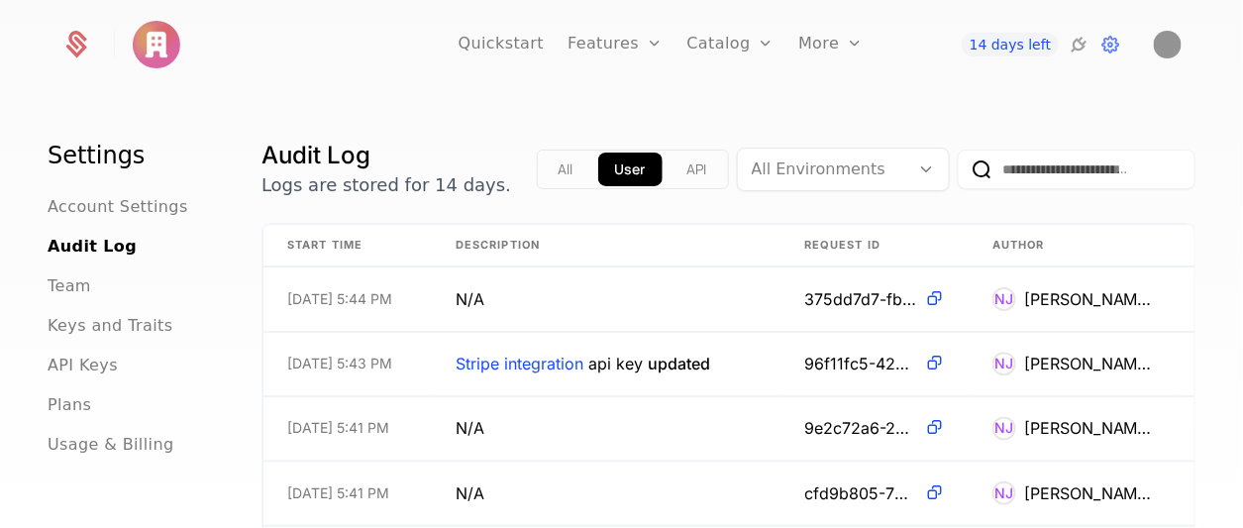
click at [562, 164] on button "All" at bounding box center [566, 170] width 49 height 34
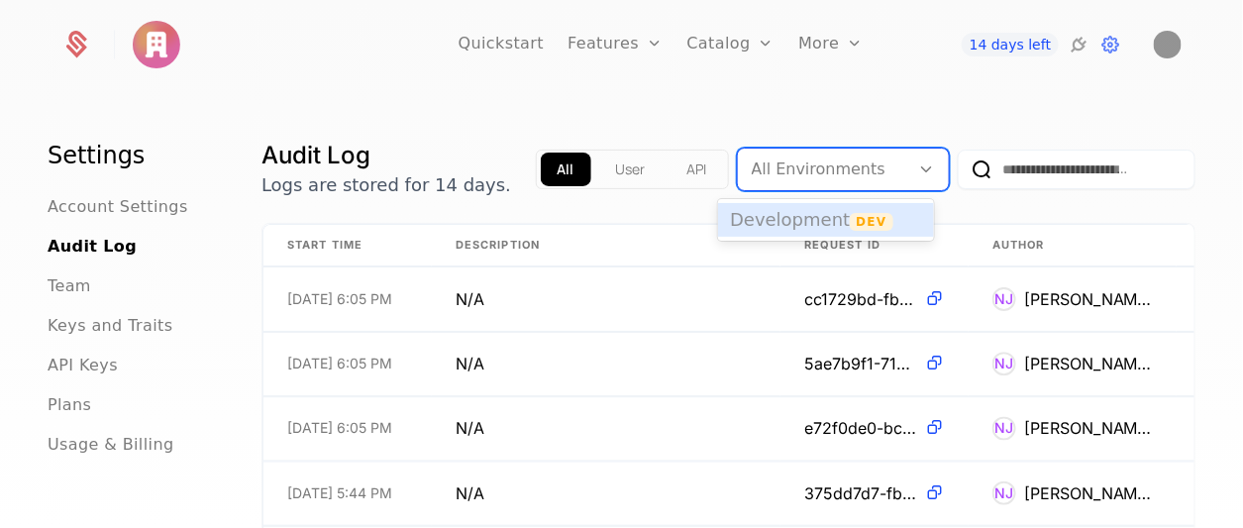
click at [822, 164] on div at bounding box center [824, 170] width 144 height 28
click at [804, 223] on span "Development" at bounding box center [790, 219] width 120 height 21
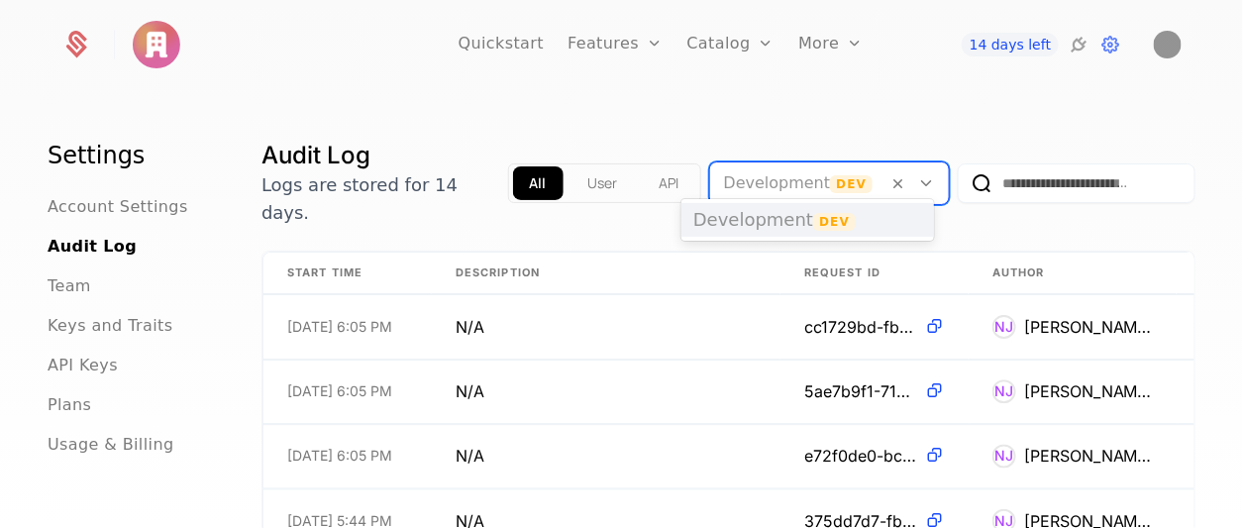
click at [820, 179] on div at bounding box center [799, 183] width 150 height 28
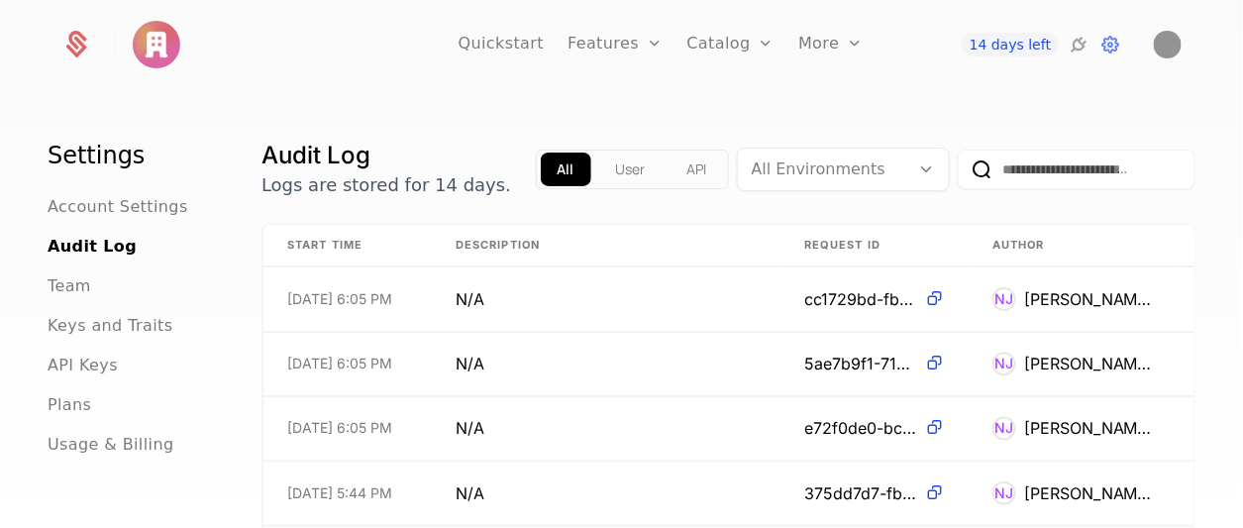
click at [766, 108] on div "Settings Account Settings Audit Log Team Keys and Traits API Keys Plans Usage &…" at bounding box center [621, 316] width 1243 height 448
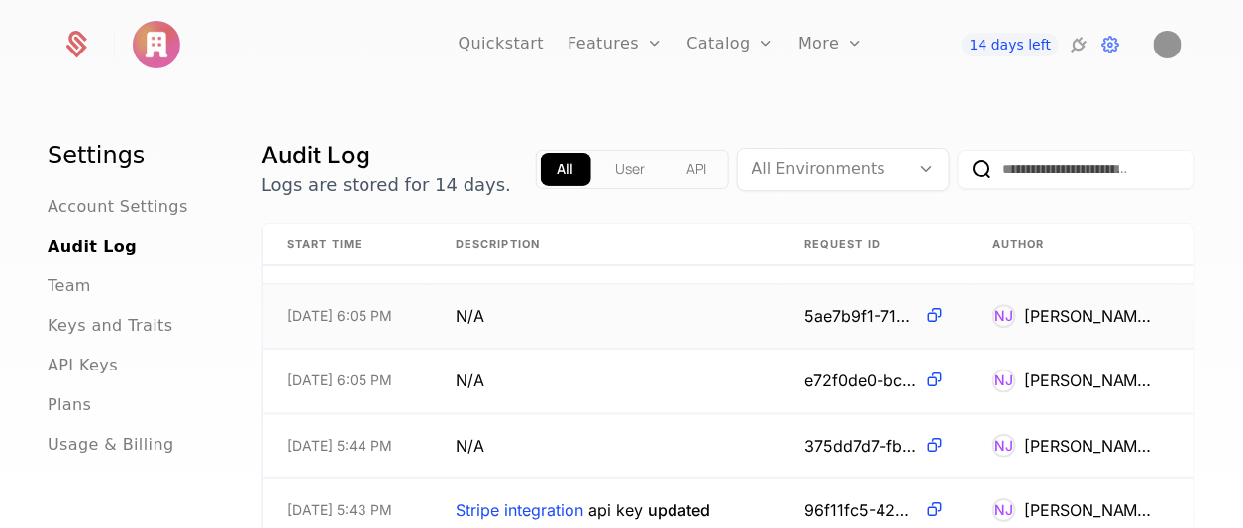
scroll to position [54, 0]
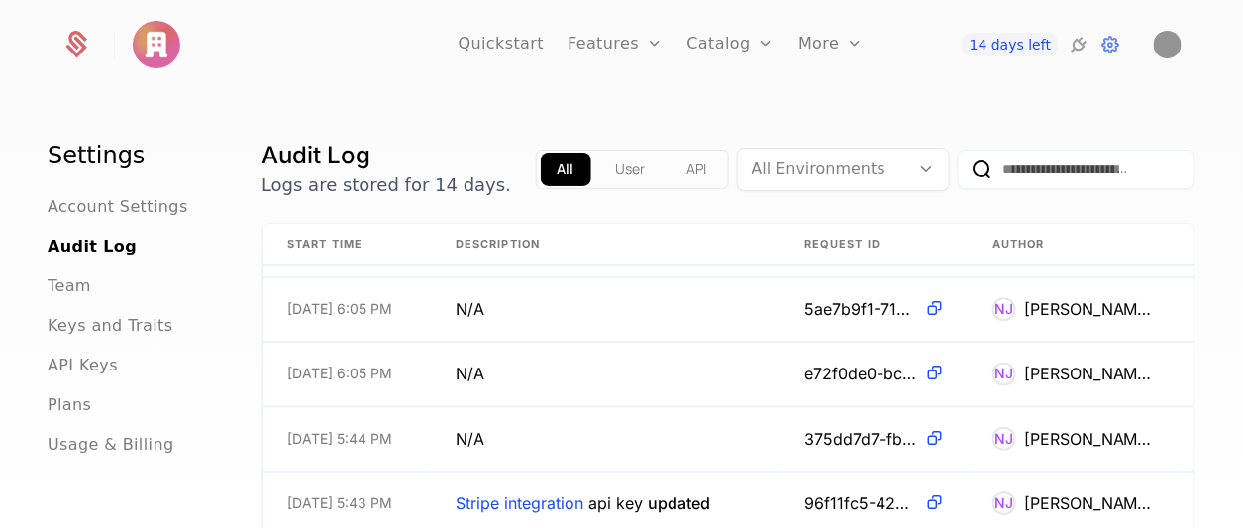
click at [82, 365] on span "API Keys" at bounding box center [83, 366] width 70 height 24
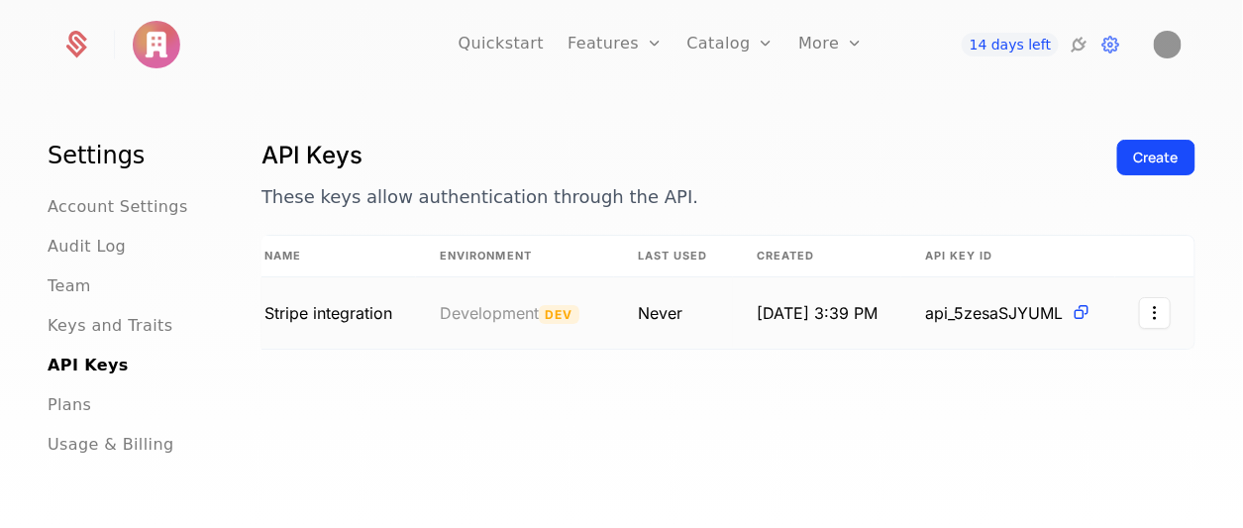
scroll to position [0, 52]
click at [1138, 314] on html "Quickstart Features Features Flags Catalog Plans Add Ons Credits Configuration …" at bounding box center [621, 264] width 1243 height 528
click at [838, 428] on html "Quickstart Features Features Flags Catalog Plans Add Ons Credits Configuration …" at bounding box center [621, 264] width 1243 height 528
click at [72, 422] on ul "Account Settings Audit Log Team Keys and Traits API Keys Plans Usage & Billing" at bounding box center [131, 326] width 166 height 262
click at [117, 325] on span "Keys and Traits" at bounding box center [110, 326] width 125 height 24
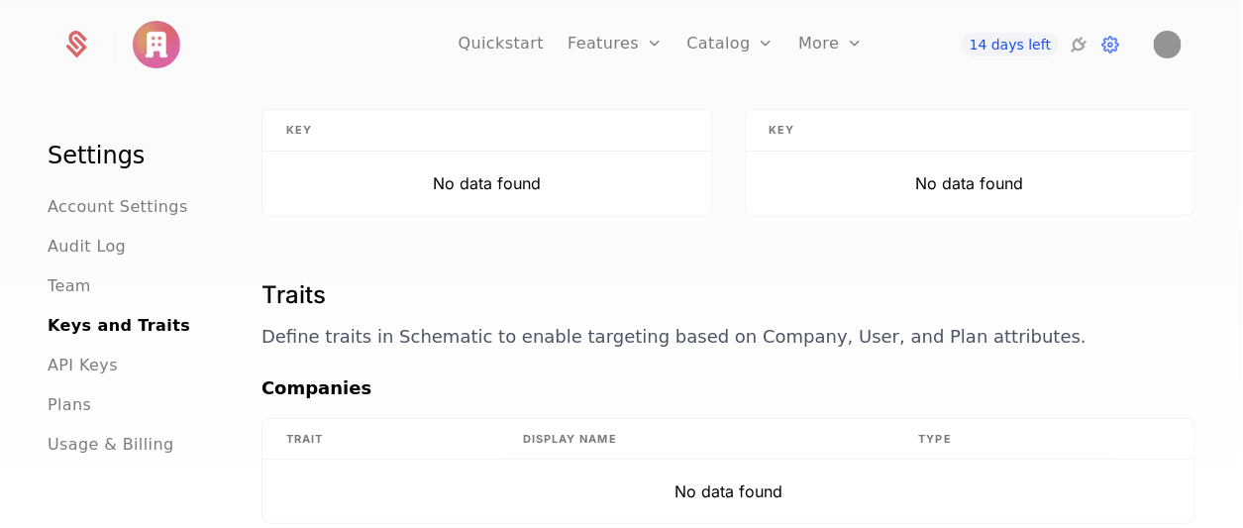
scroll to position [192, 0]
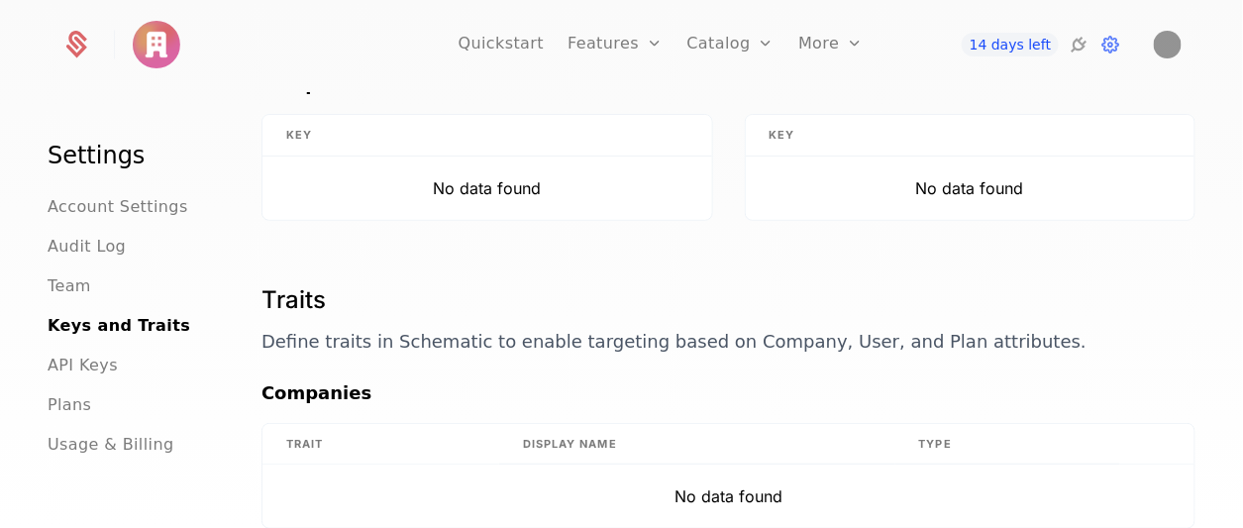
click at [55, 279] on span "Team" at bounding box center [70, 286] width 44 height 24
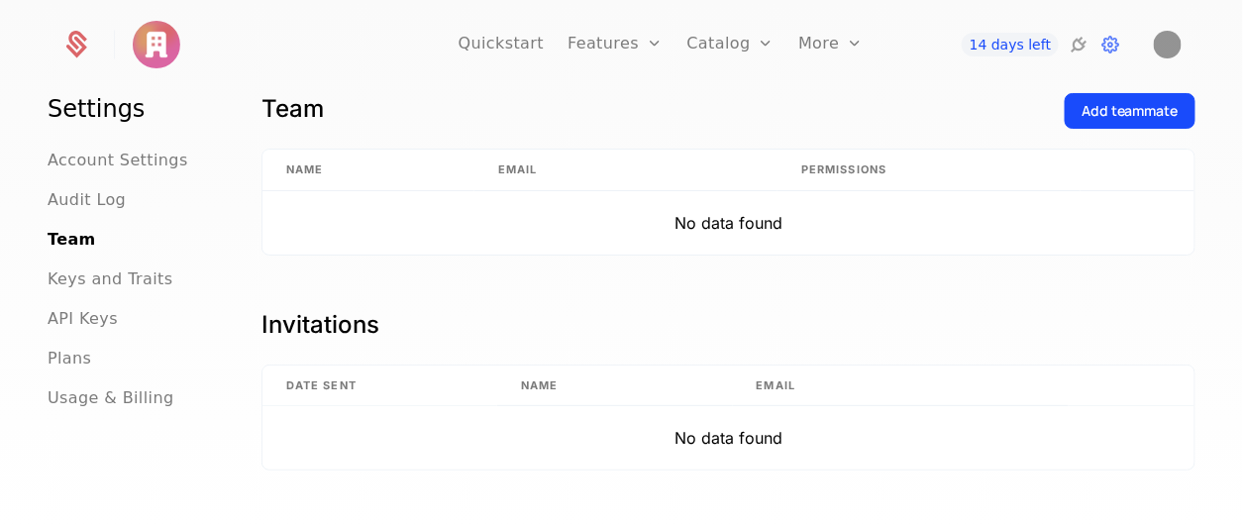
scroll to position [47, 0]
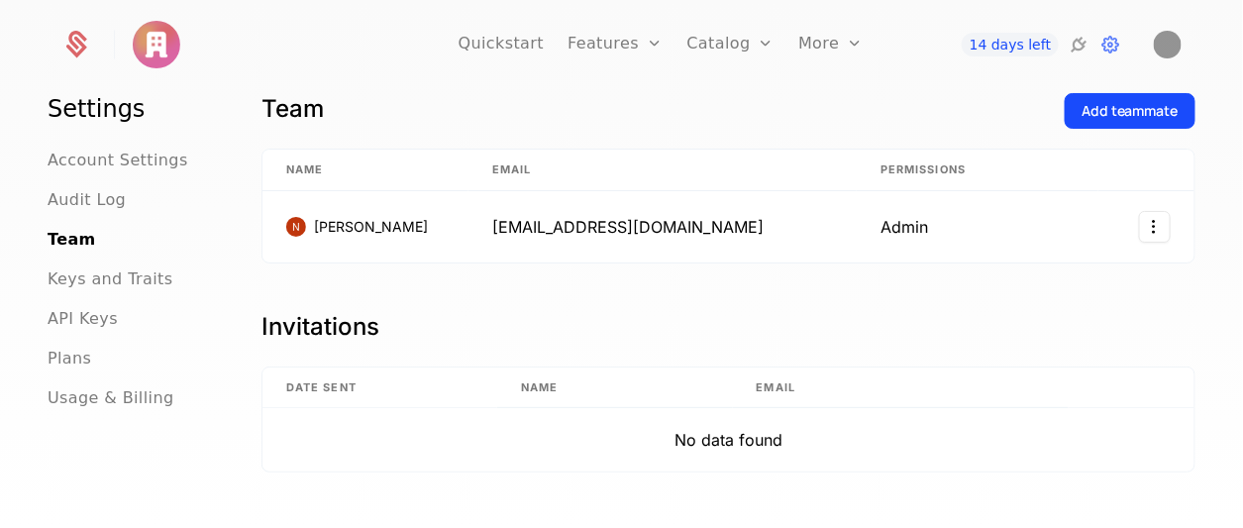
click at [100, 169] on span "Account Settings" at bounding box center [118, 161] width 141 height 24
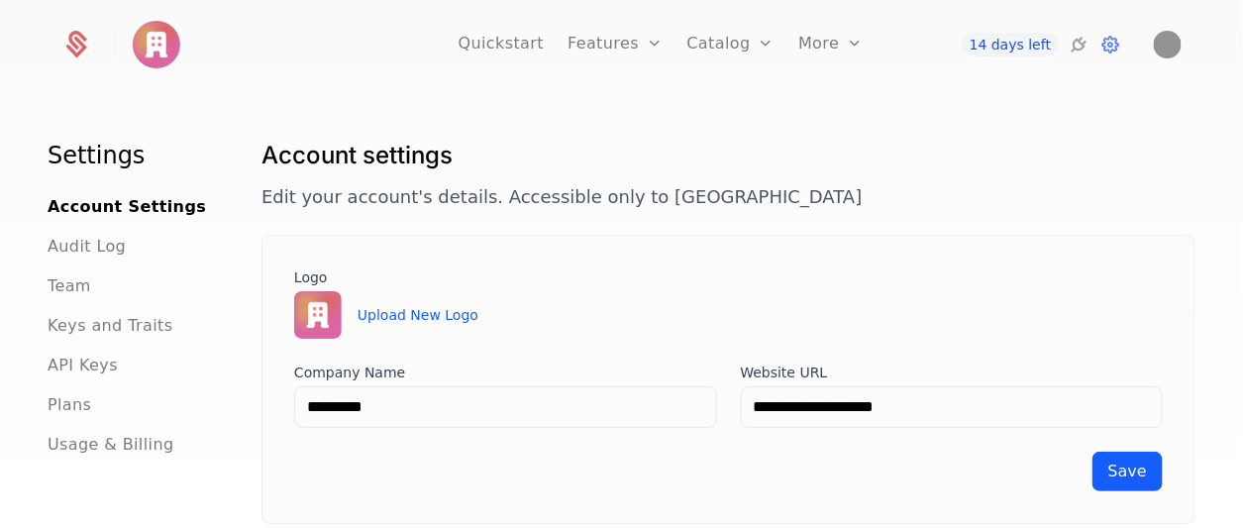
click at [1111, 51] on icon at bounding box center [1111, 45] width 24 height 24
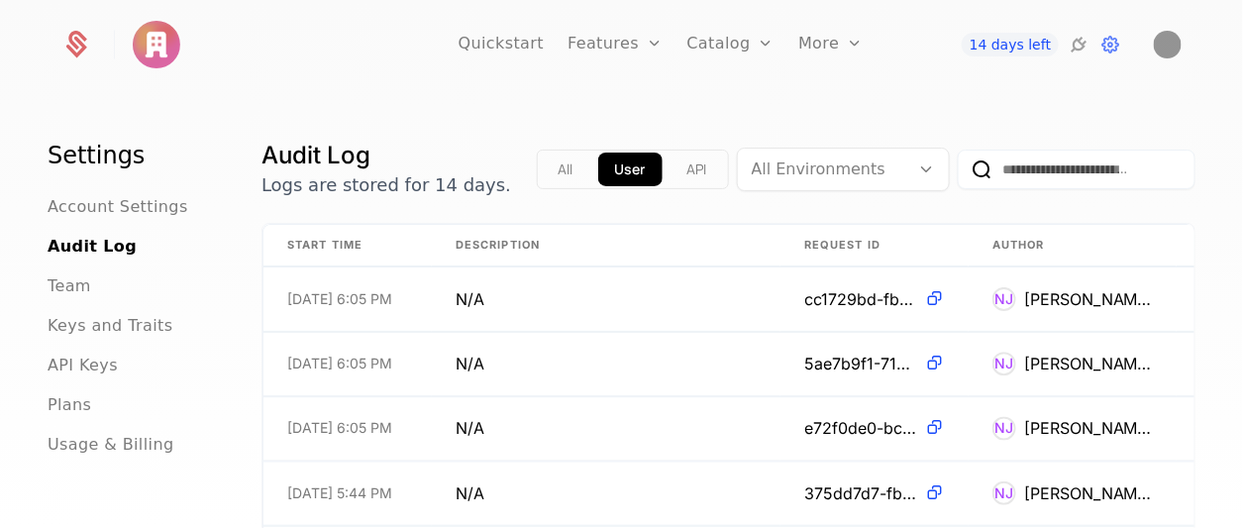
click at [1080, 45] on icon at bounding box center [1079, 45] width 24 height 24
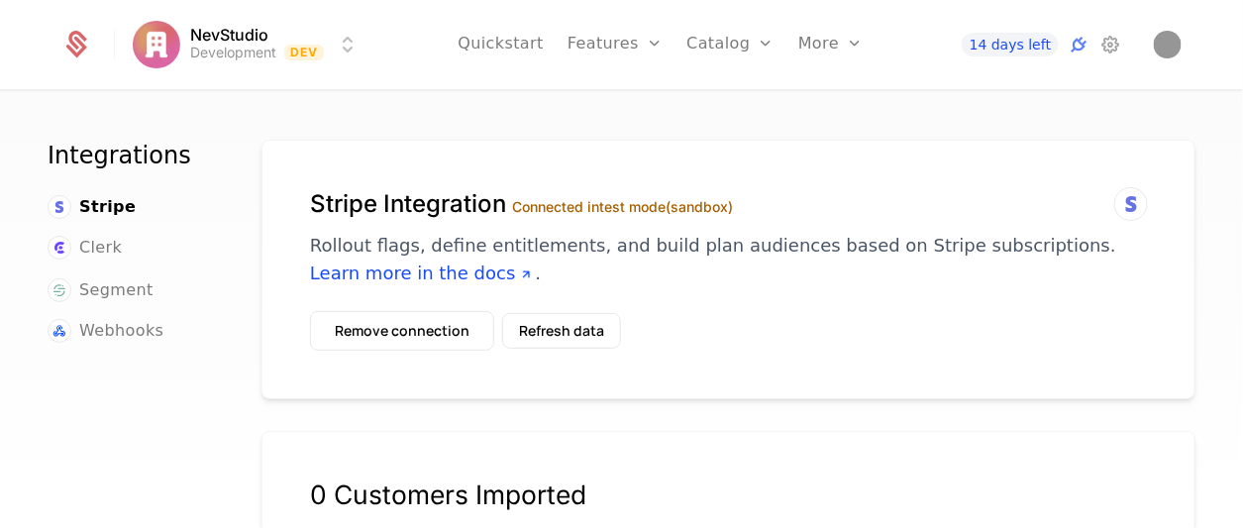
click at [789, 238] on p "Rollout flags, define entitlements, and build plan audiences based on Stripe su…" at bounding box center [728, 259] width 837 height 55
click at [457, 194] on h1 "Stripe Integration Connected in test mode (sandbox)" at bounding box center [728, 204] width 837 height 32
click at [633, 287] on div "Stripe Integration Connected in test mode (sandbox) Rollout flags, define entit…" at bounding box center [728, 249] width 837 height 123
click at [911, 308] on div "Stripe Integration Connected in test mode (sandbox) Rollout flags, define entit…" at bounding box center [728, 249] width 837 height 123
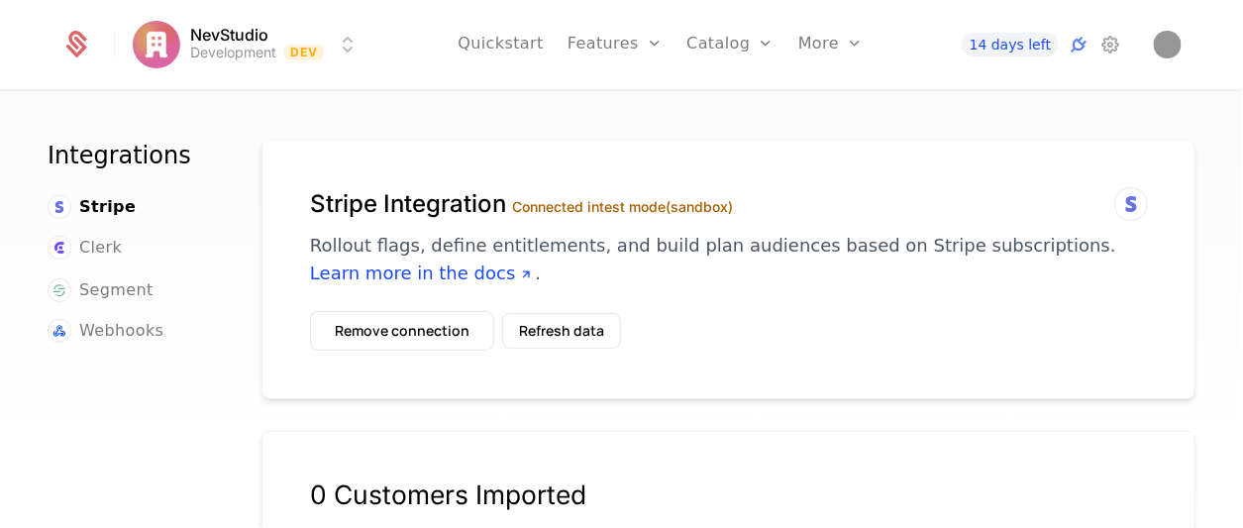
click at [1110, 51] on icon at bounding box center [1111, 45] width 24 height 24
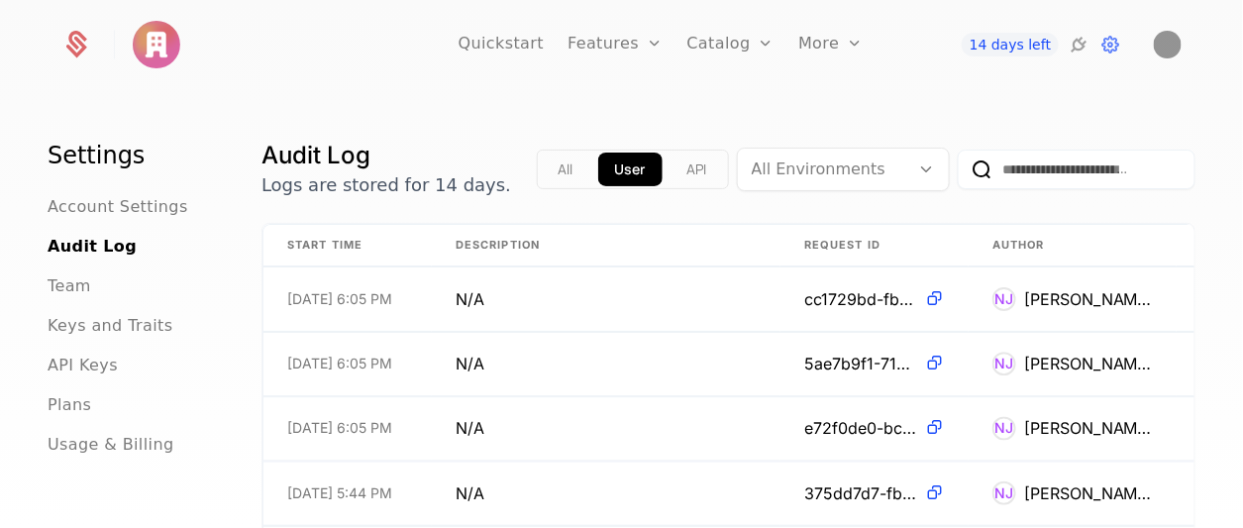
click at [1110, 51] on icon at bounding box center [1111, 45] width 24 height 24
click at [1115, 45] on icon at bounding box center [1111, 45] width 24 height 24
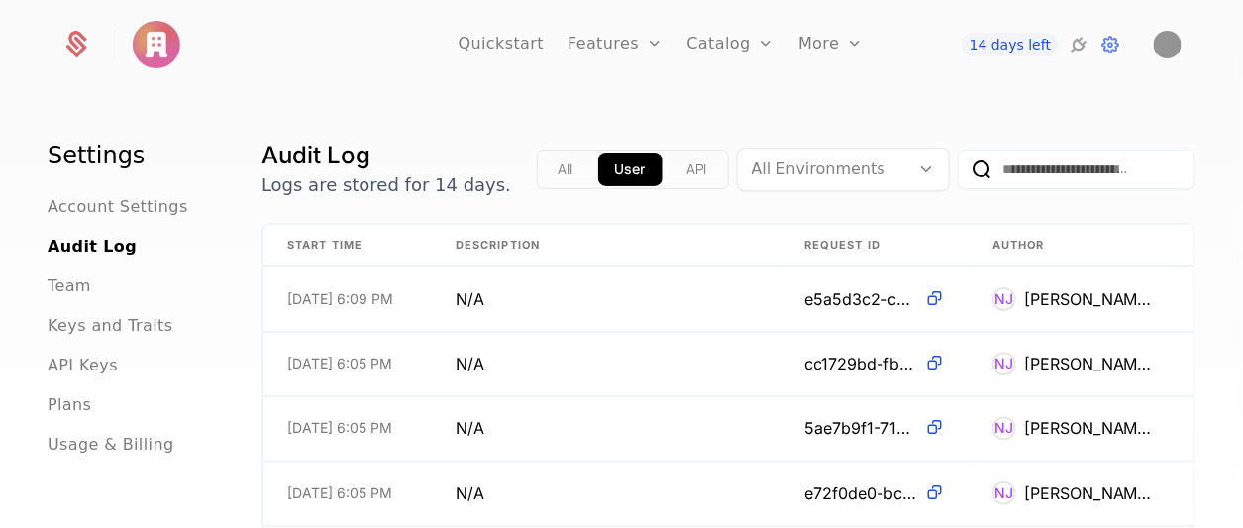
click at [1115, 45] on icon at bounding box center [1111, 45] width 24 height 24
click at [692, 294] on td "N/A" at bounding box center [606, 300] width 349 height 64
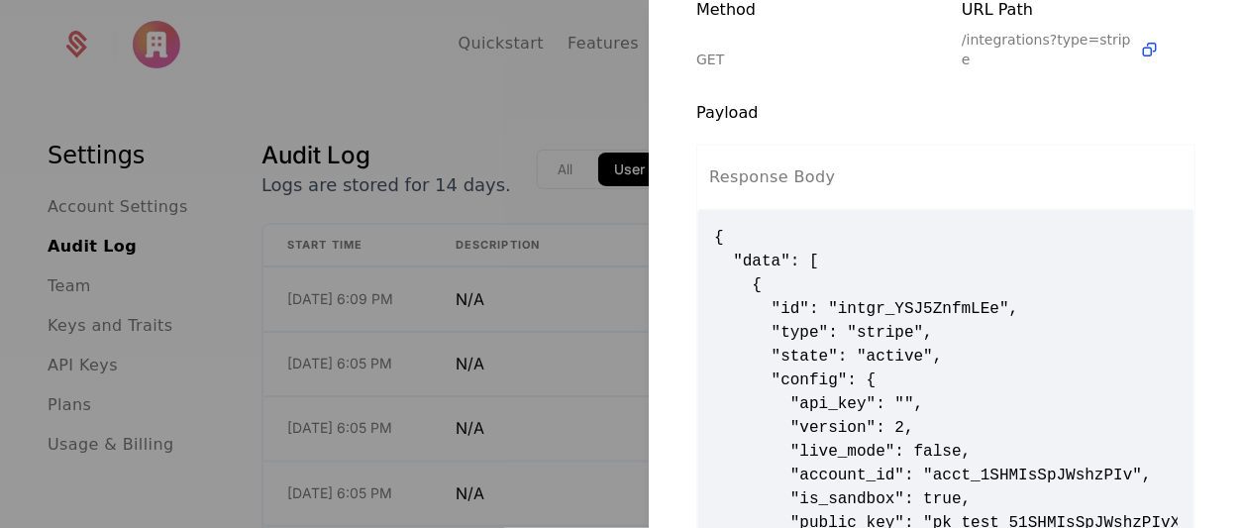
scroll to position [664, 0]
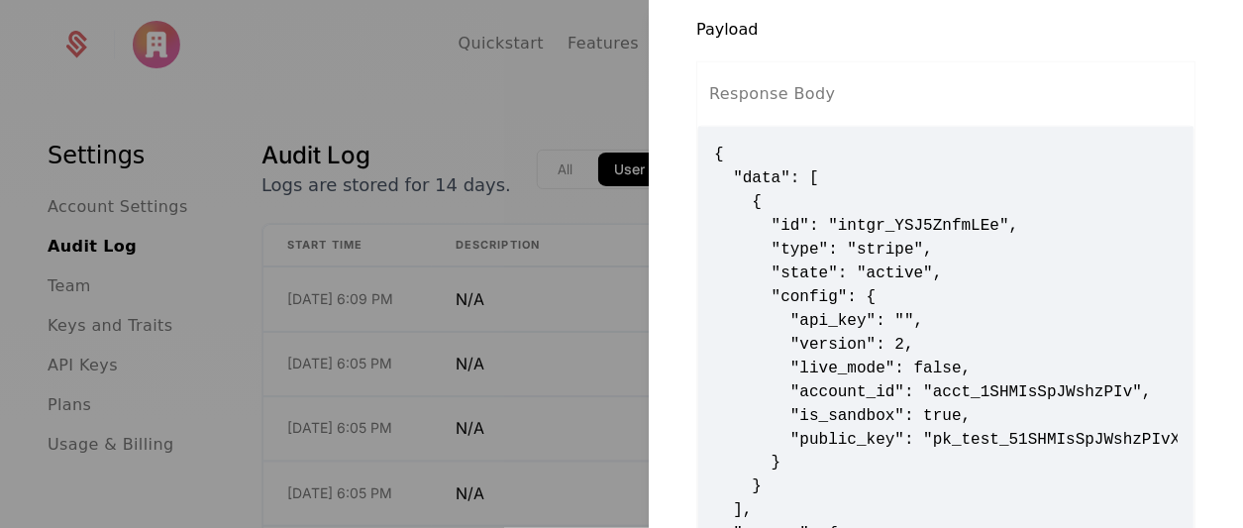
click at [906, 363] on span "{ "data": [ { "id": "intgr_YSJ5ZnfmLEe", "type": "stripe", "state": "active", "…" at bounding box center [946, 440] width 464 height 594
click at [905, 375] on span "{ "data": [ { "id": "intgr_YSJ5ZnfmLEe", "type": "stripe", "state": "active", "…" at bounding box center [946, 440] width 464 height 594
click at [886, 371] on span "{ "data": [ { "id": "intgr_YSJ5ZnfmLEe", "type": "stripe", "state": "active", "…" at bounding box center [946, 440] width 464 height 594
click at [921, 284] on span "{ "data": [ { "id": "intgr_YSJ5ZnfmLEe", "type": "stripe", "state": "active", "…" at bounding box center [946, 440] width 464 height 594
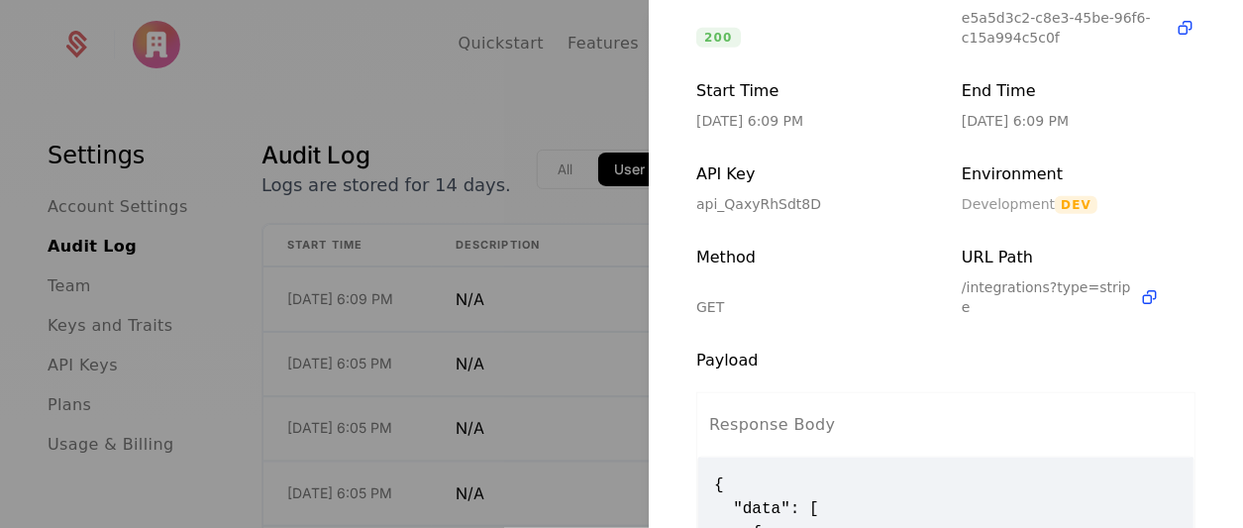
scroll to position [0, 0]
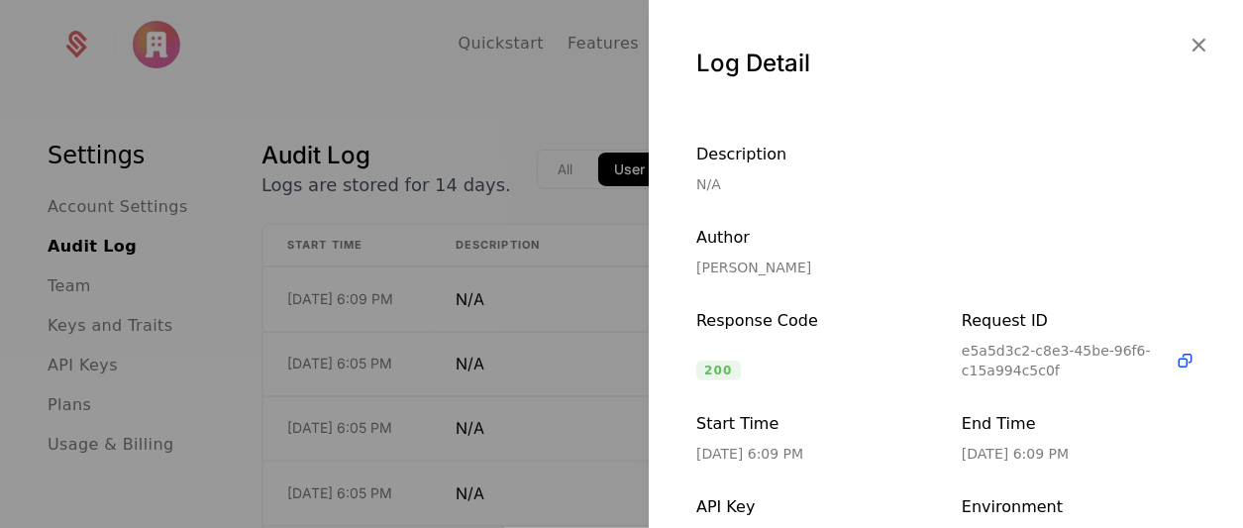
click at [424, 298] on div at bounding box center [621, 264] width 1243 height 528
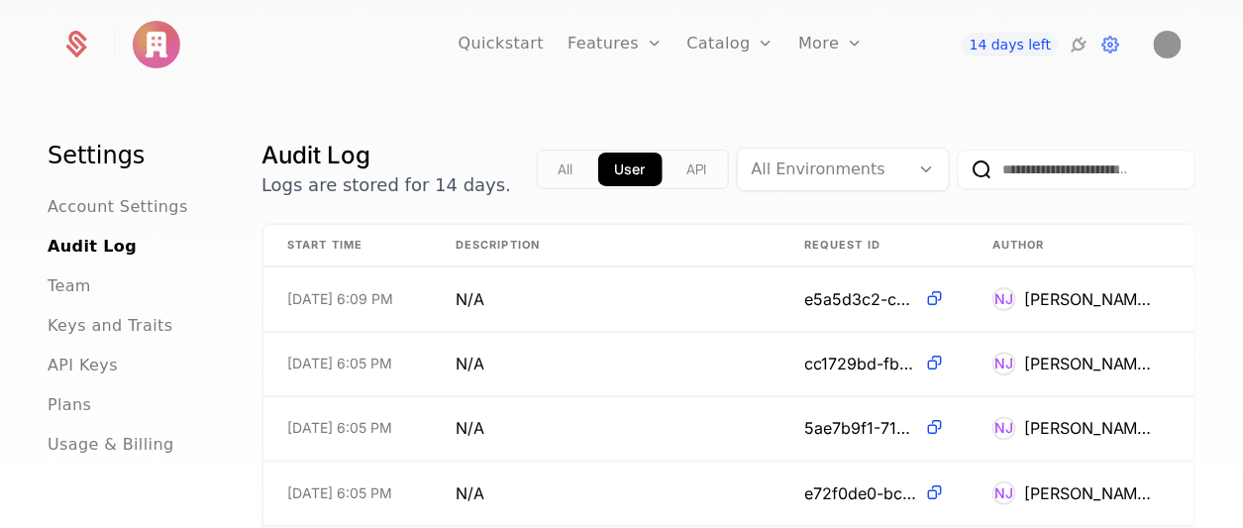
click at [424, 298] on td "[DATE] 6:09 PM" at bounding box center [348, 300] width 168 height 64
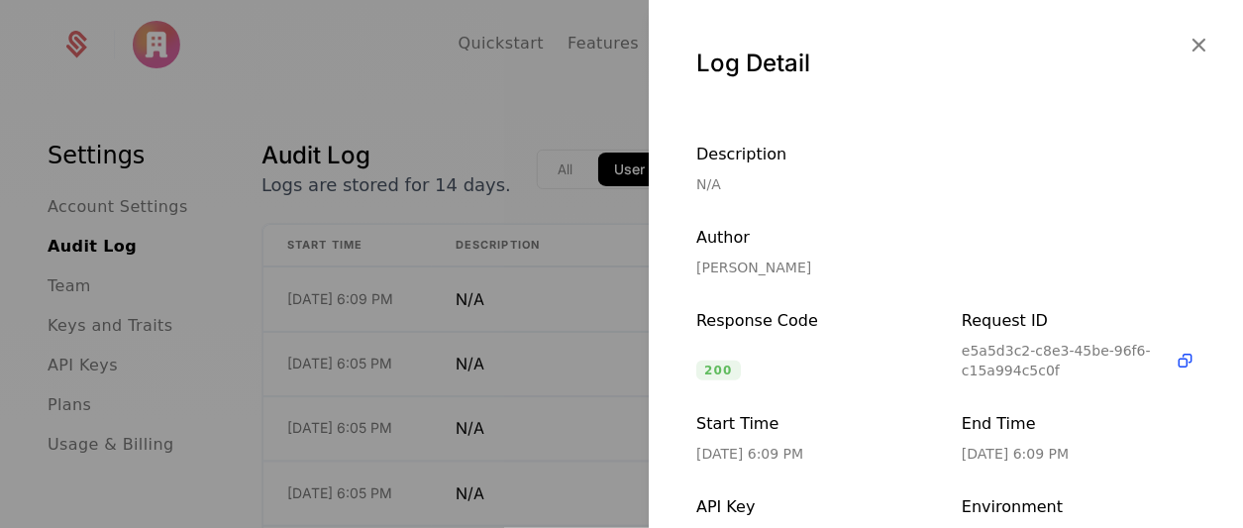
click at [1190, 52] on icon "button" at bounding box center [1199, 45] width 26 height 26
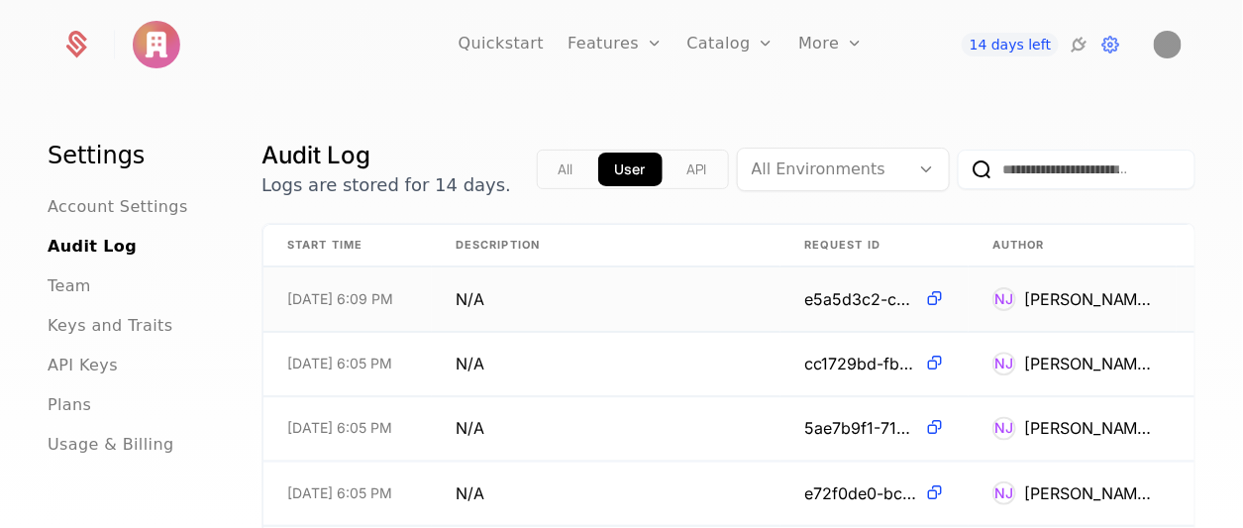
drag, startPoint x: 1120, startPoint y: 305, endPoint x: 690, endPoint y: 306, distance: 430.0
click at [690, 306] on td "N/A" at bounding box center [606, 300] width 349 height 64
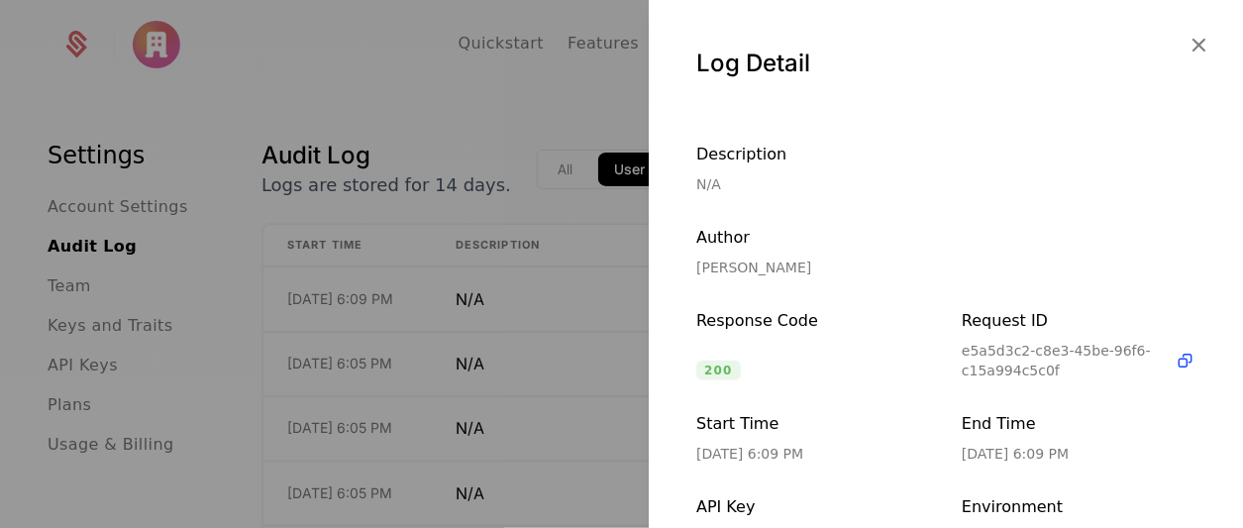
click at [516, 256] on div at bounding box center [621, 264] width 1243 height 528
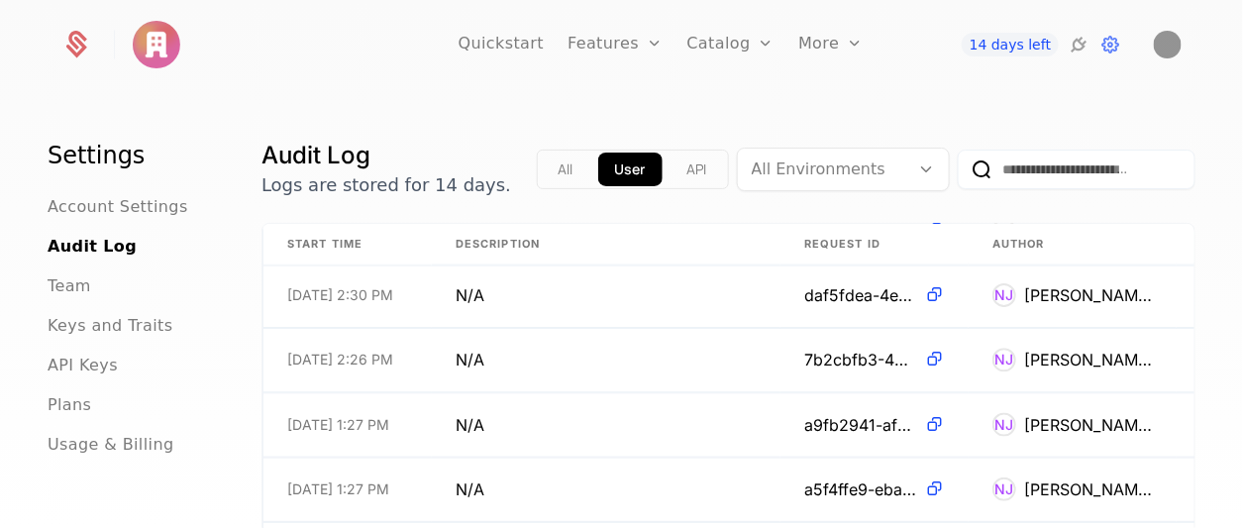
scroll to position [5316, 0]
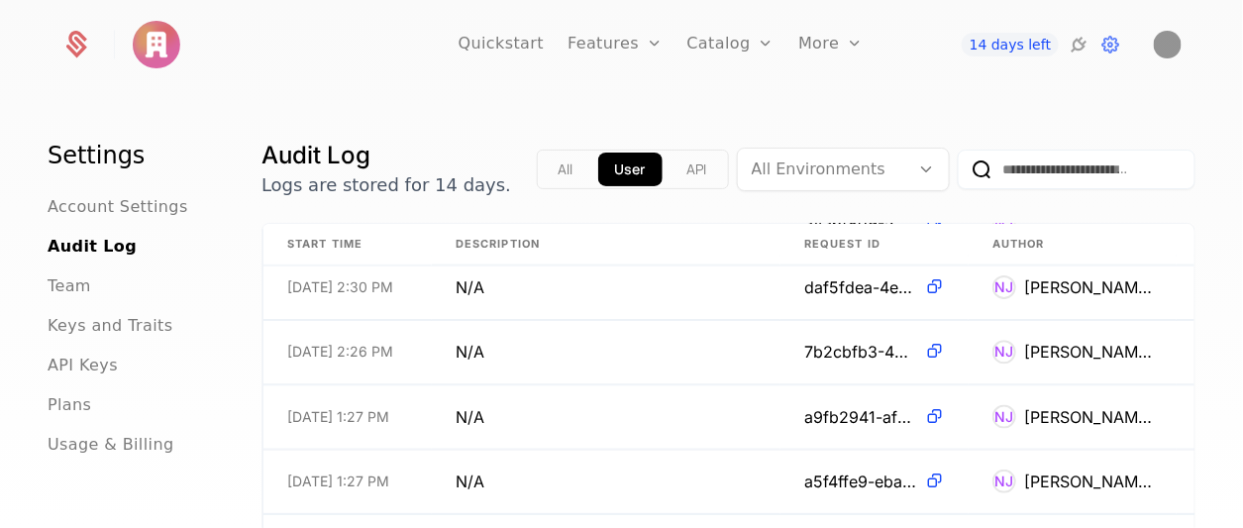
click at [72, 284] on span "Team" at bounding box center [70, 286] width 44 height 24
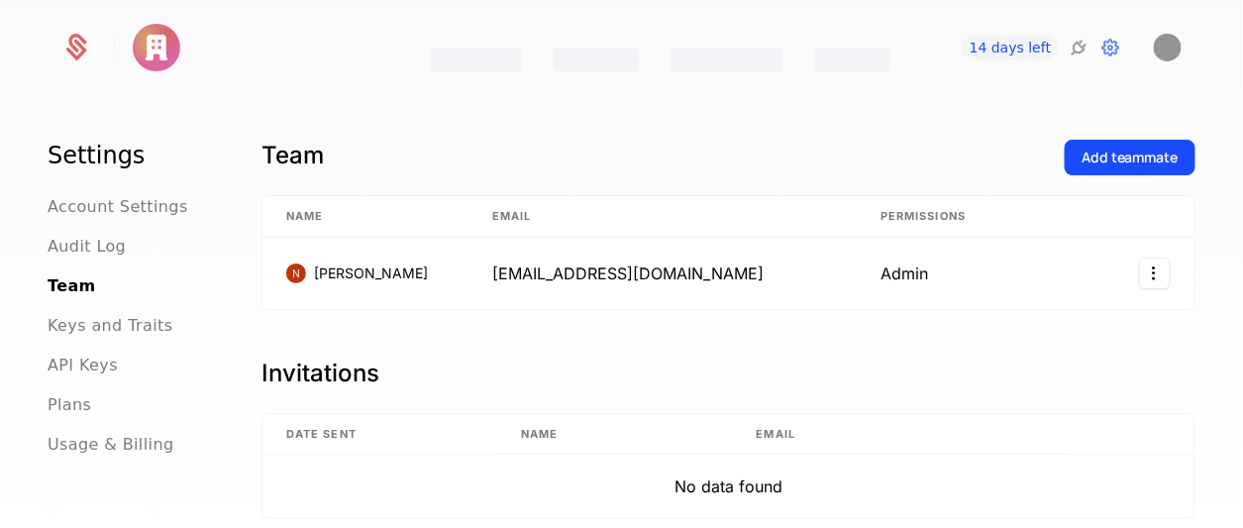
click at [113, 205] on span "Account Settings" at bounding box center [118, 207] width 141 height 24
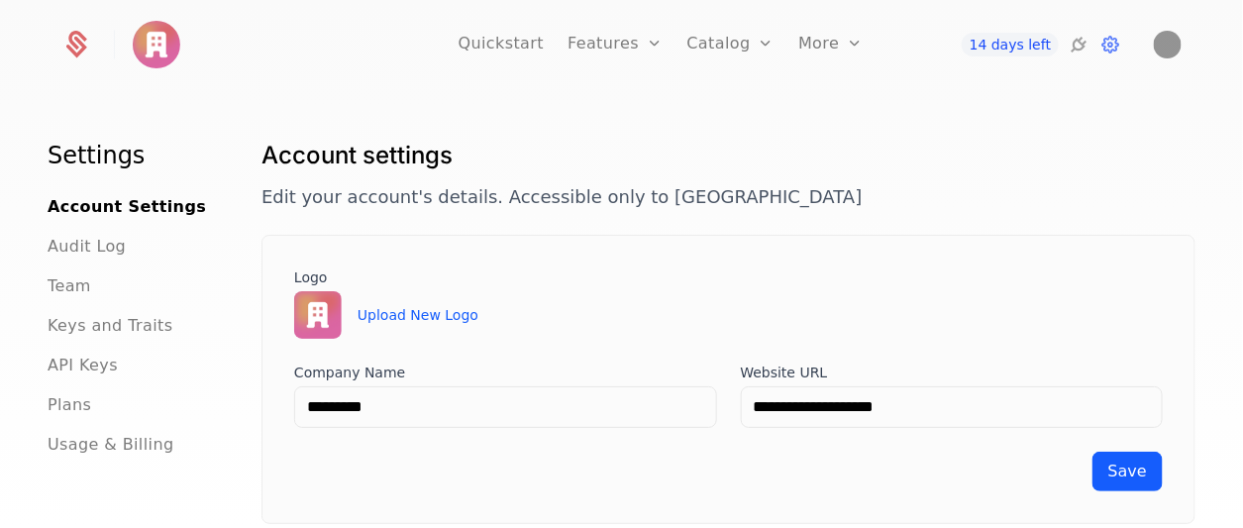
click at [108, 238] on span "Audit Log" at bounding box center [87, 247] width 78 height 24
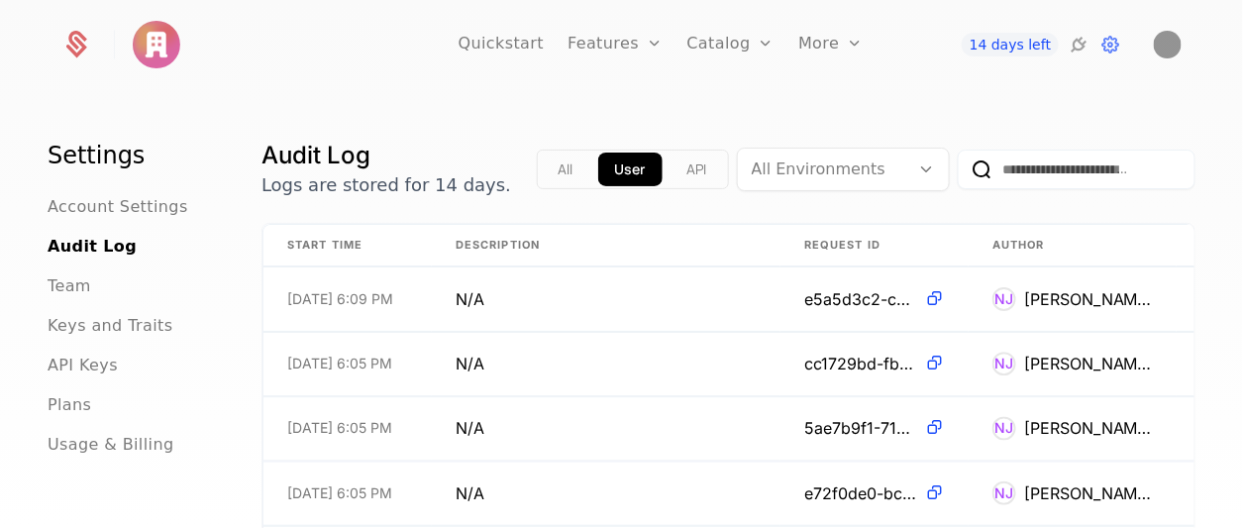
click at [68, 290] on span "Team" at bounding box center [70, 286] width 44 height 24
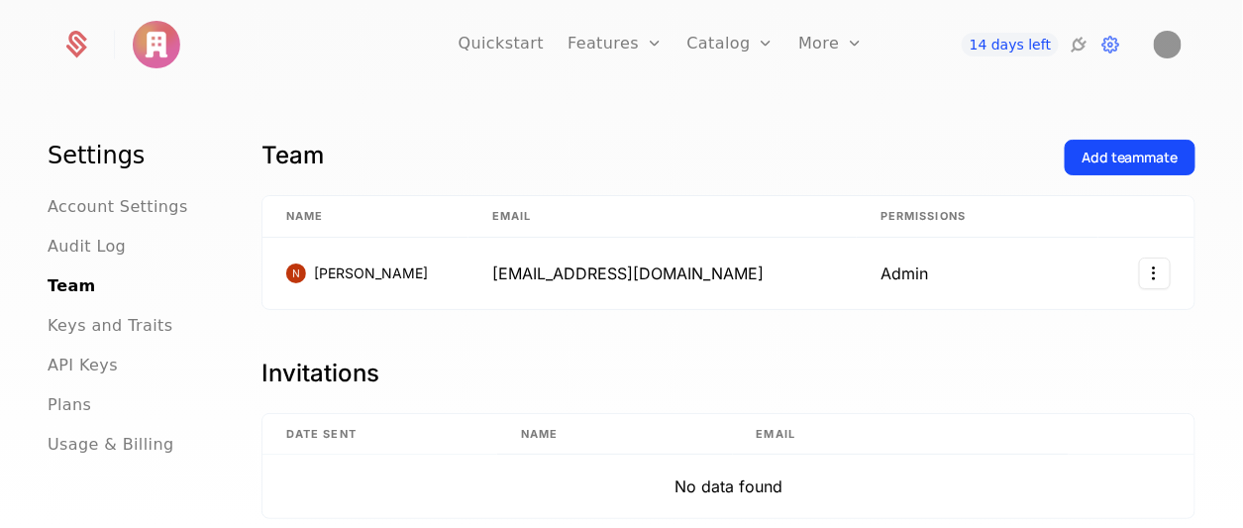
click at [149, 211] on span "Account Settings" at bounding box center [118, 207] width 141 height 24
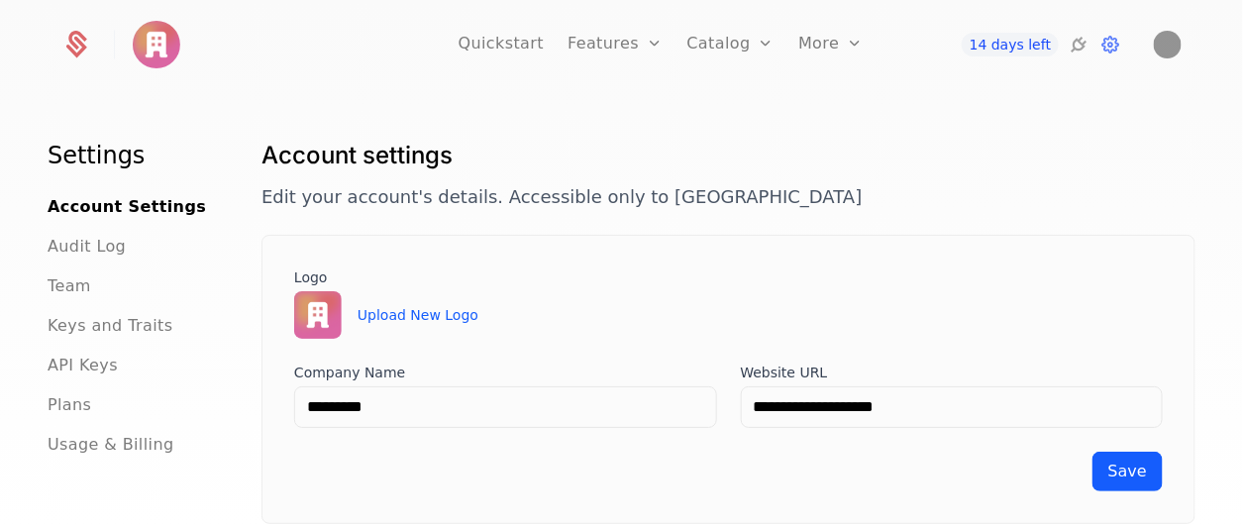
click at [1117, 50] on icon at bounding box center [1111, 45] width 24 height 24
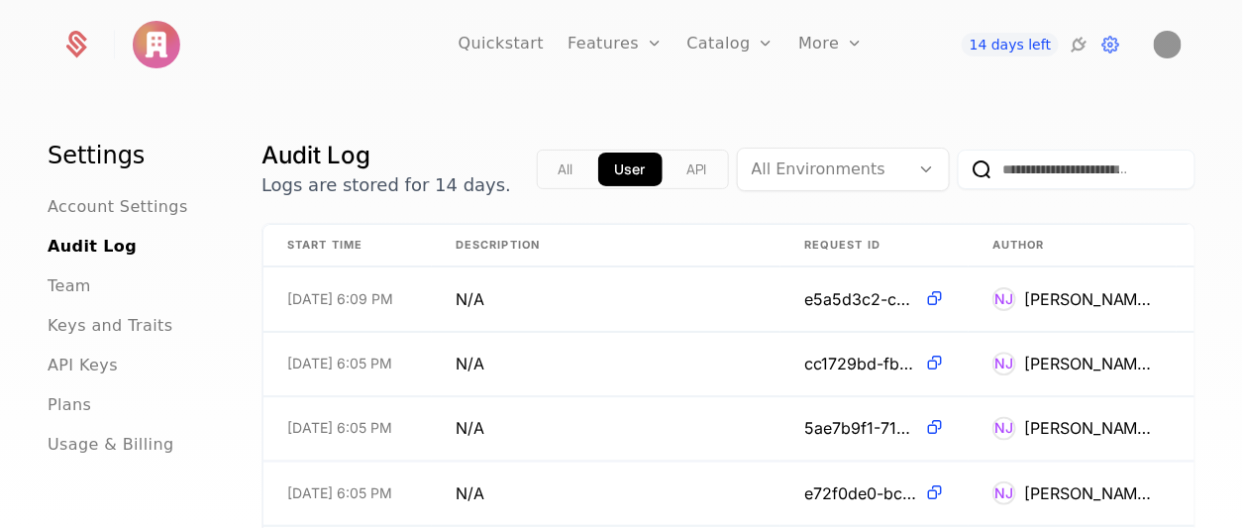
click at [1080, 51] on icon at bounding box center [1079, 45] width 24 height 24
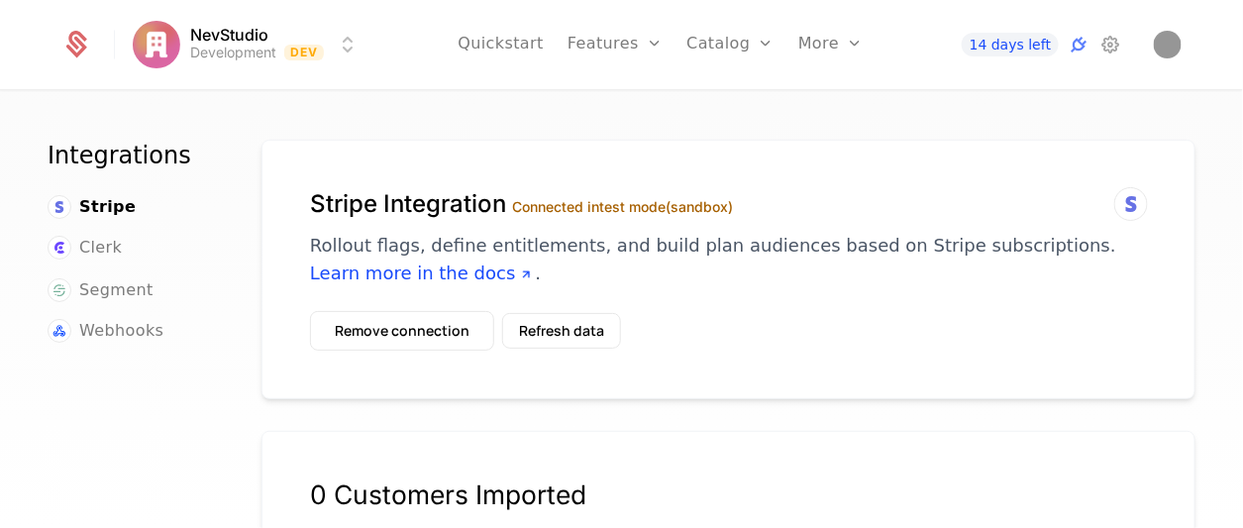
click at [1120, 209] on icon at bounding box center [1132, 204] width 24 height 24
